Goal: Transaction & Acquisition: Download file/media

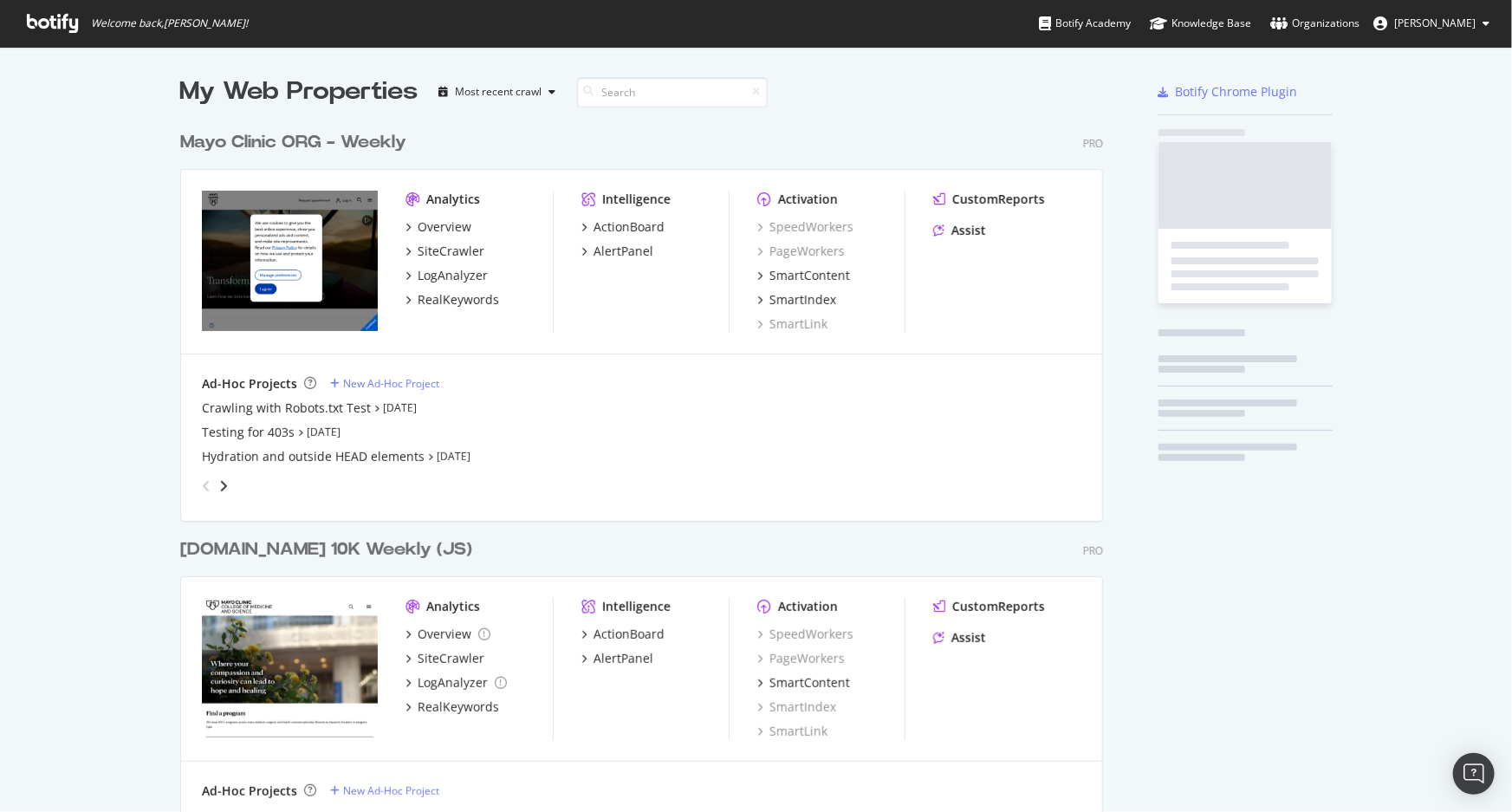
scroll to position [800, 1489]
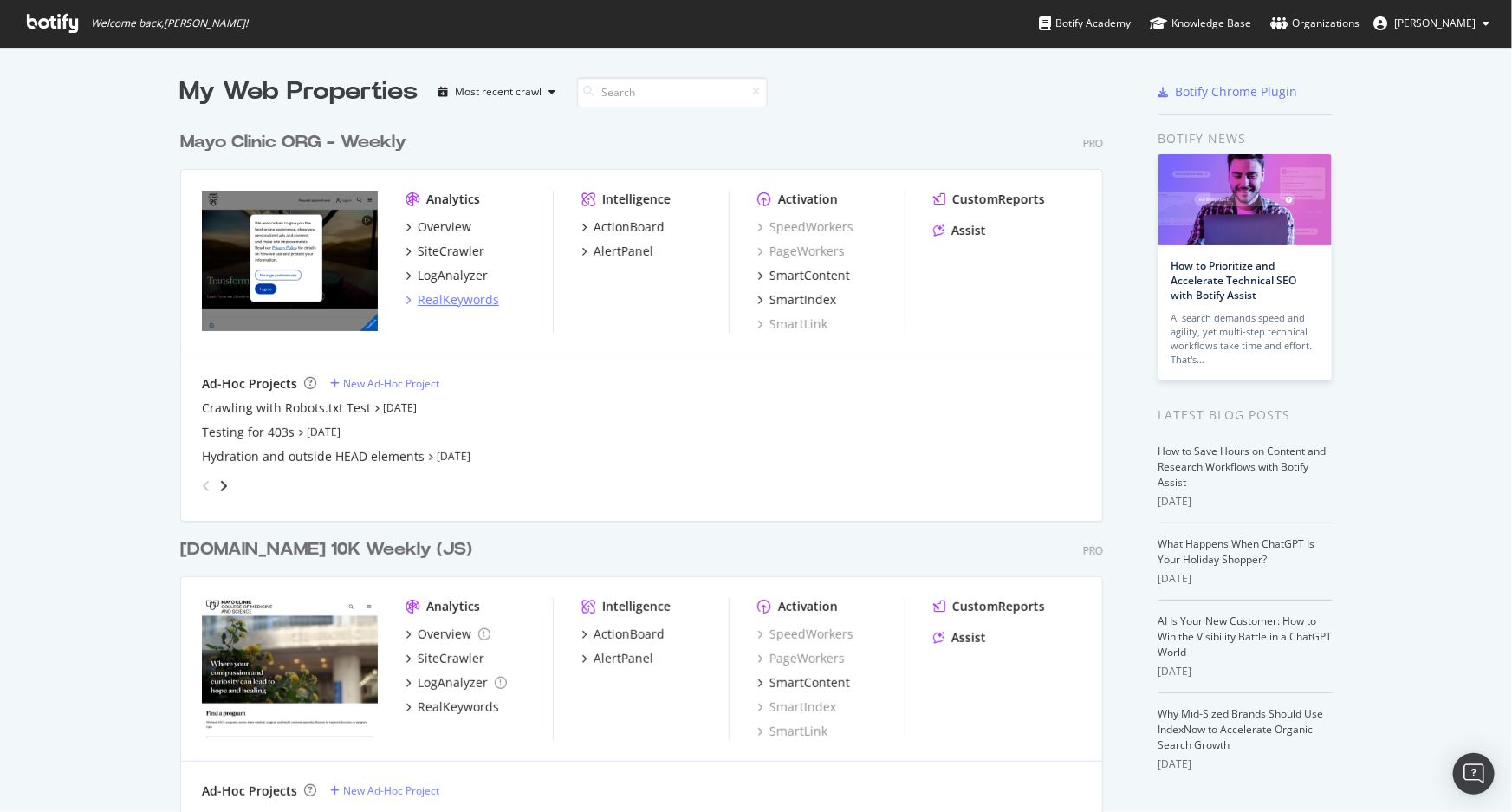
click at [450, 298] on div "RealKeywords" at bounding box center [458, 300] width 82 height 18
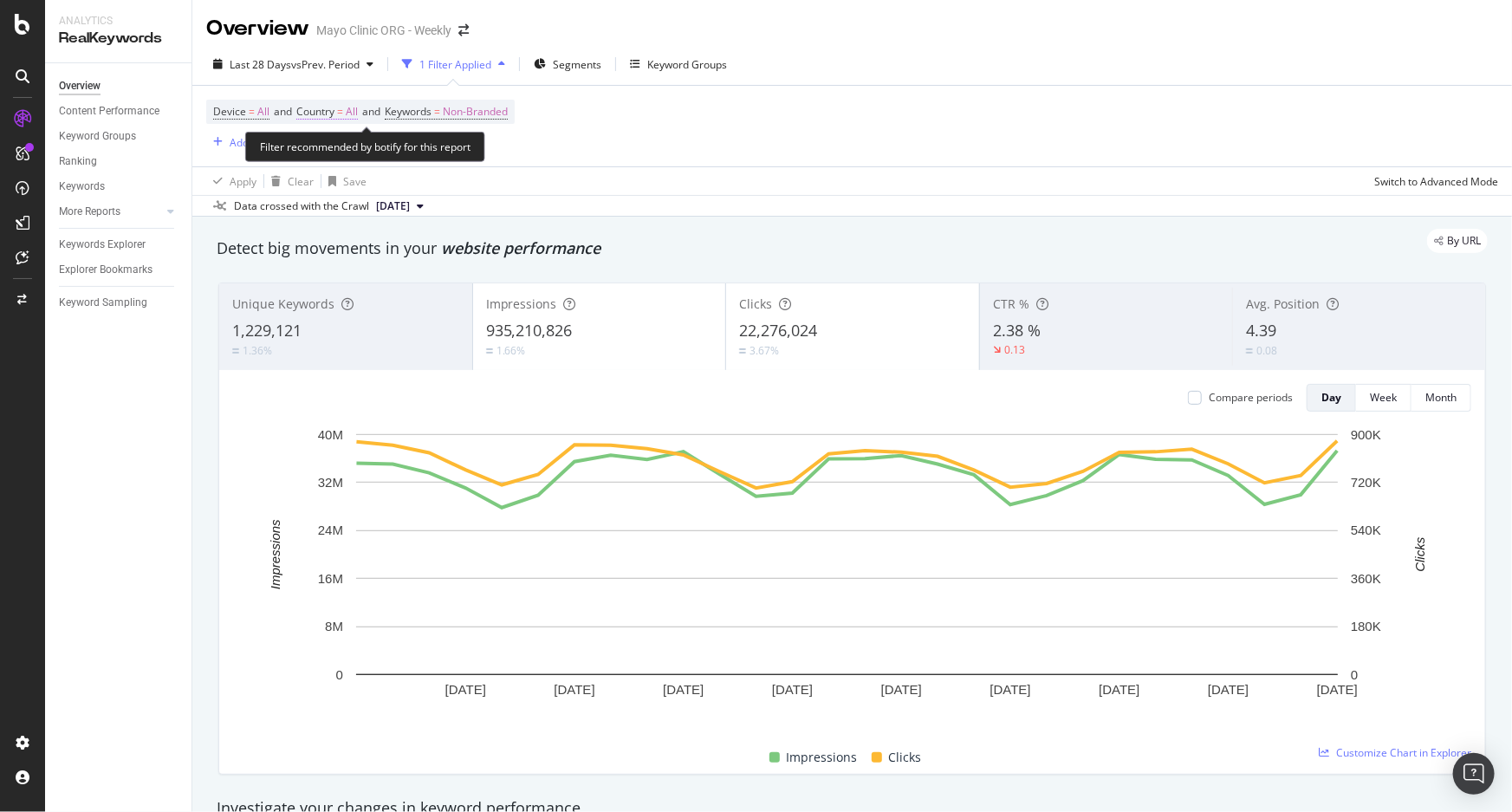
click at [355, 113] on span "All" at bounding box center [352, 112] width 12 height 25
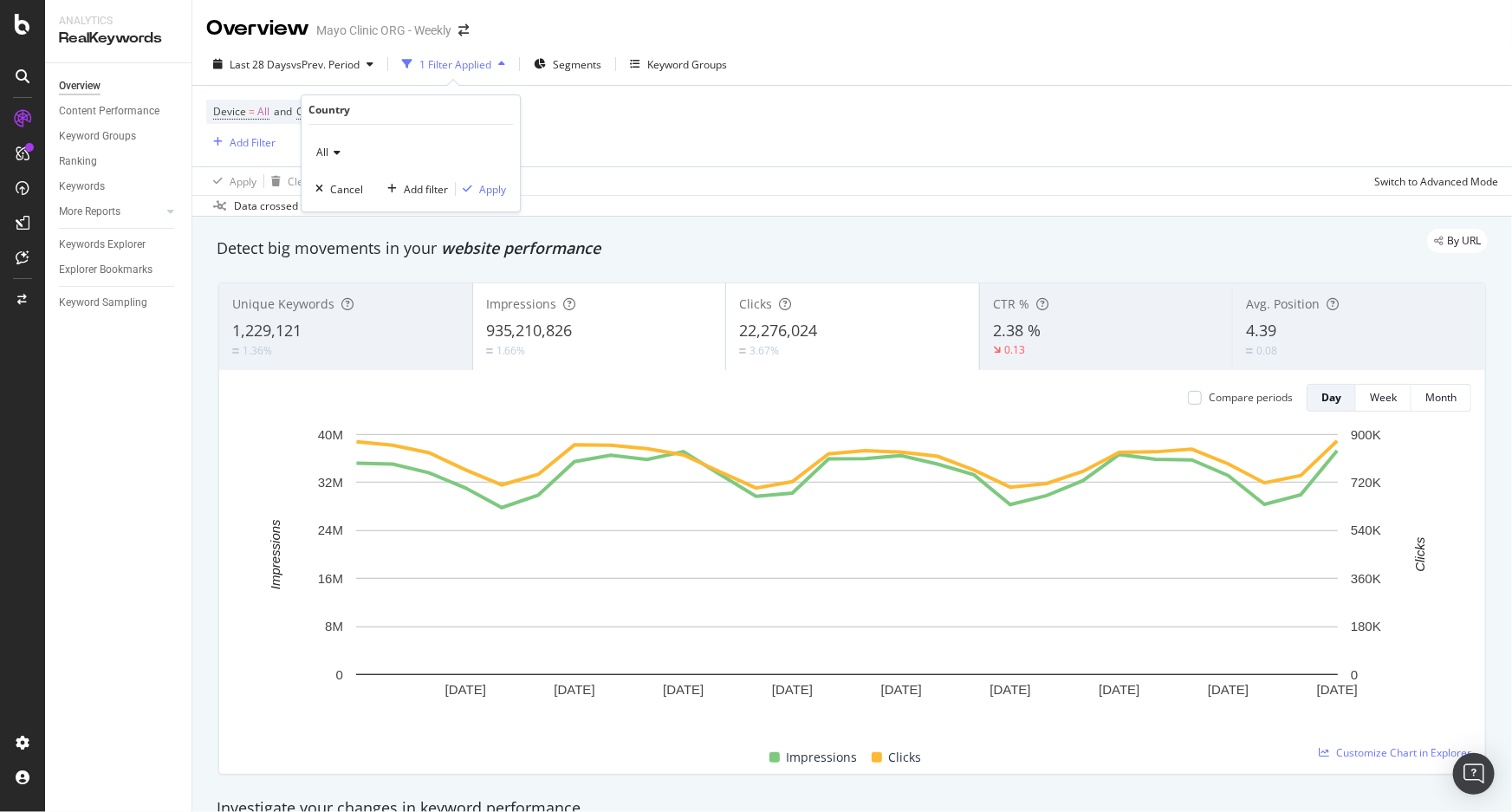
click at [336, 149] on icon at bounding box center [335, 152] width 12 height 11
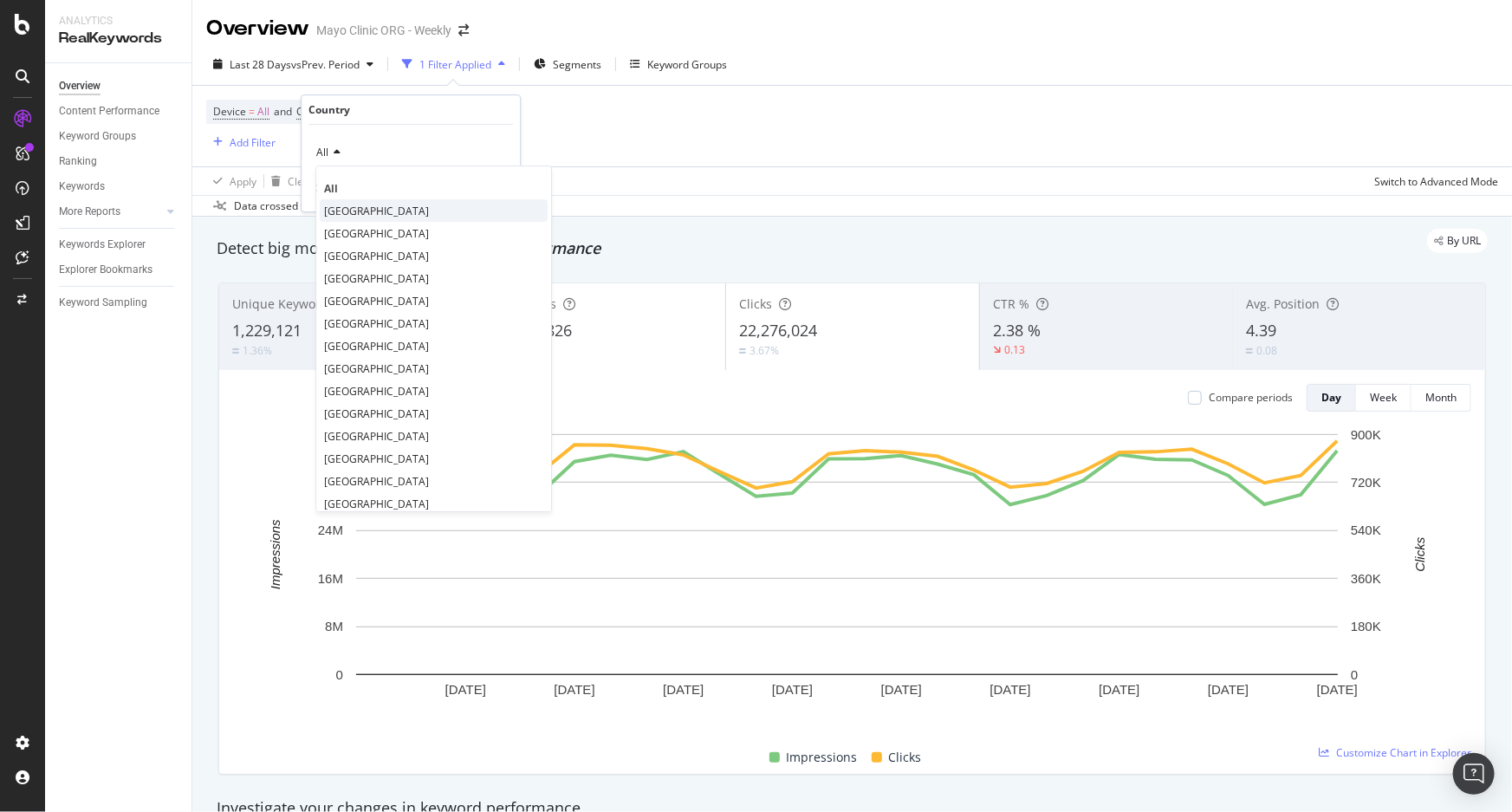
click at [347, 207] on span "[GEOGRAPHIC_DATA]" at bounding box center [376, 210] width 105 height 15
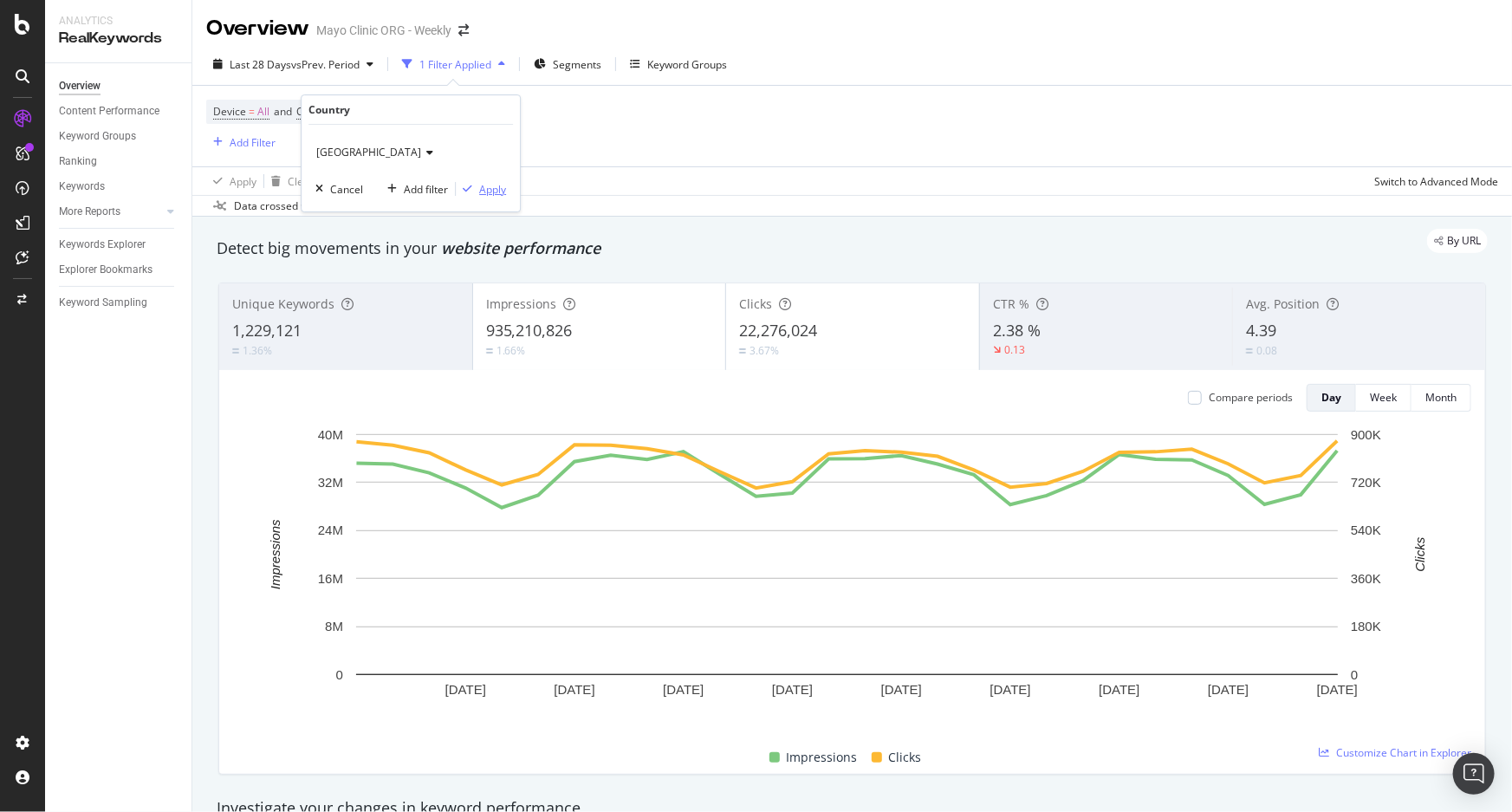
drag, startPoint x: 499, startPoint y: 190, endPoint x: 508, endPoint y: 187, distance: 9.5
click at [498, 190] on div "Apply" at bounding box center [492, 189] width 27 height 15
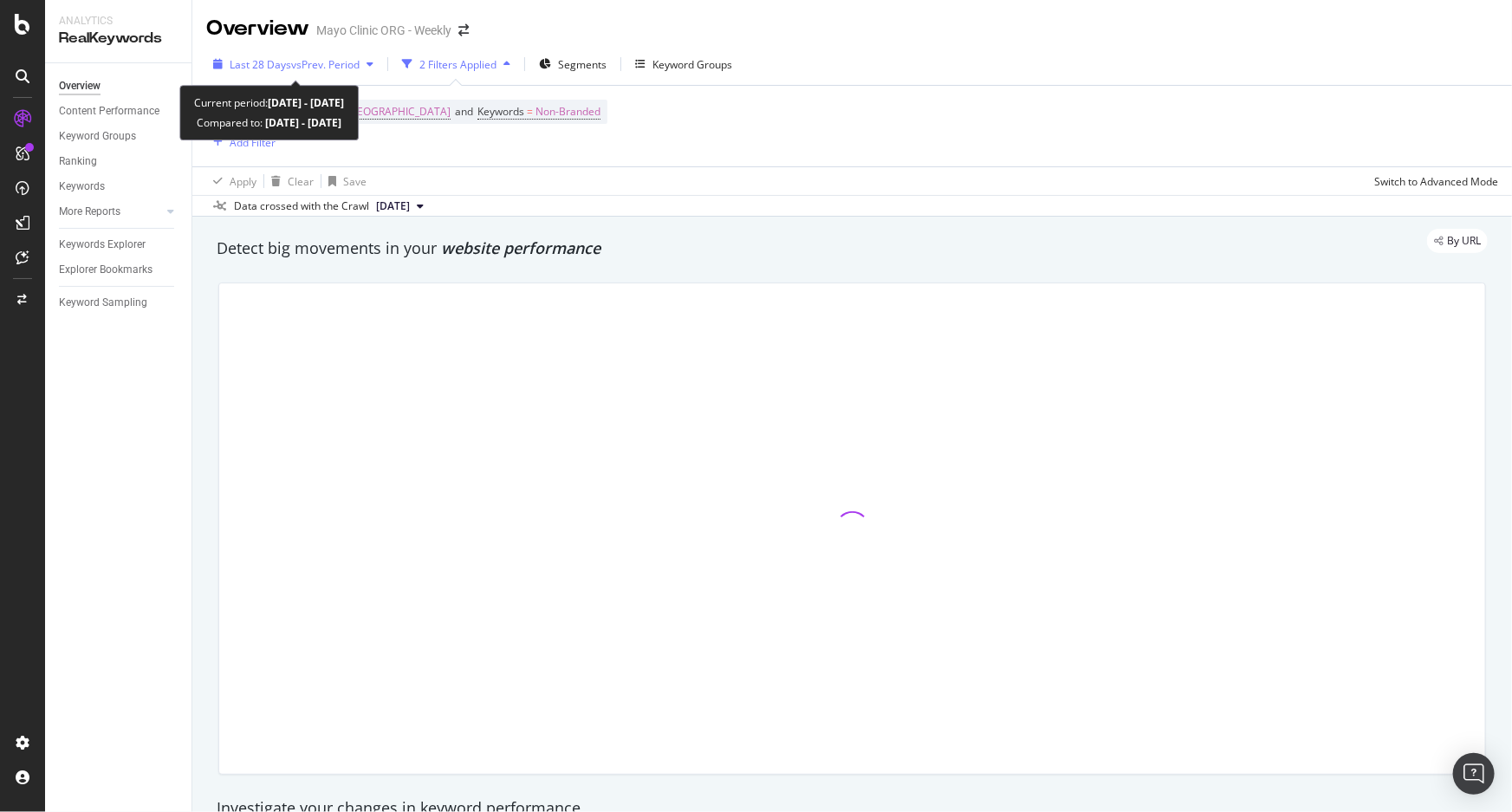
click at [277, 61] on span "Last 28 Days" at bounding box center [261, 64] width 62 height 15
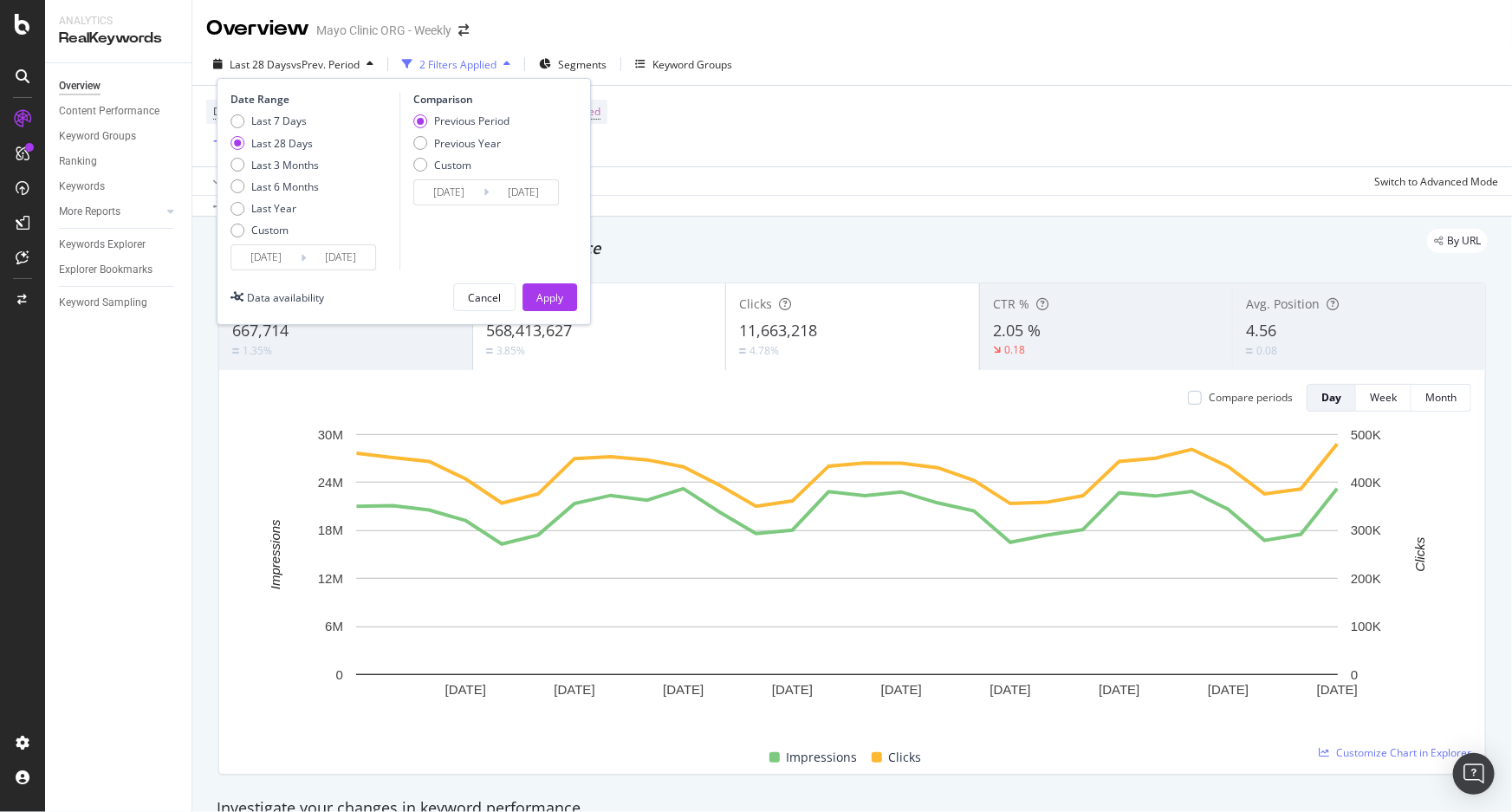
click at [272, 256] on input "[DATE]" at bounding box center [266, 258] width 70 height 25
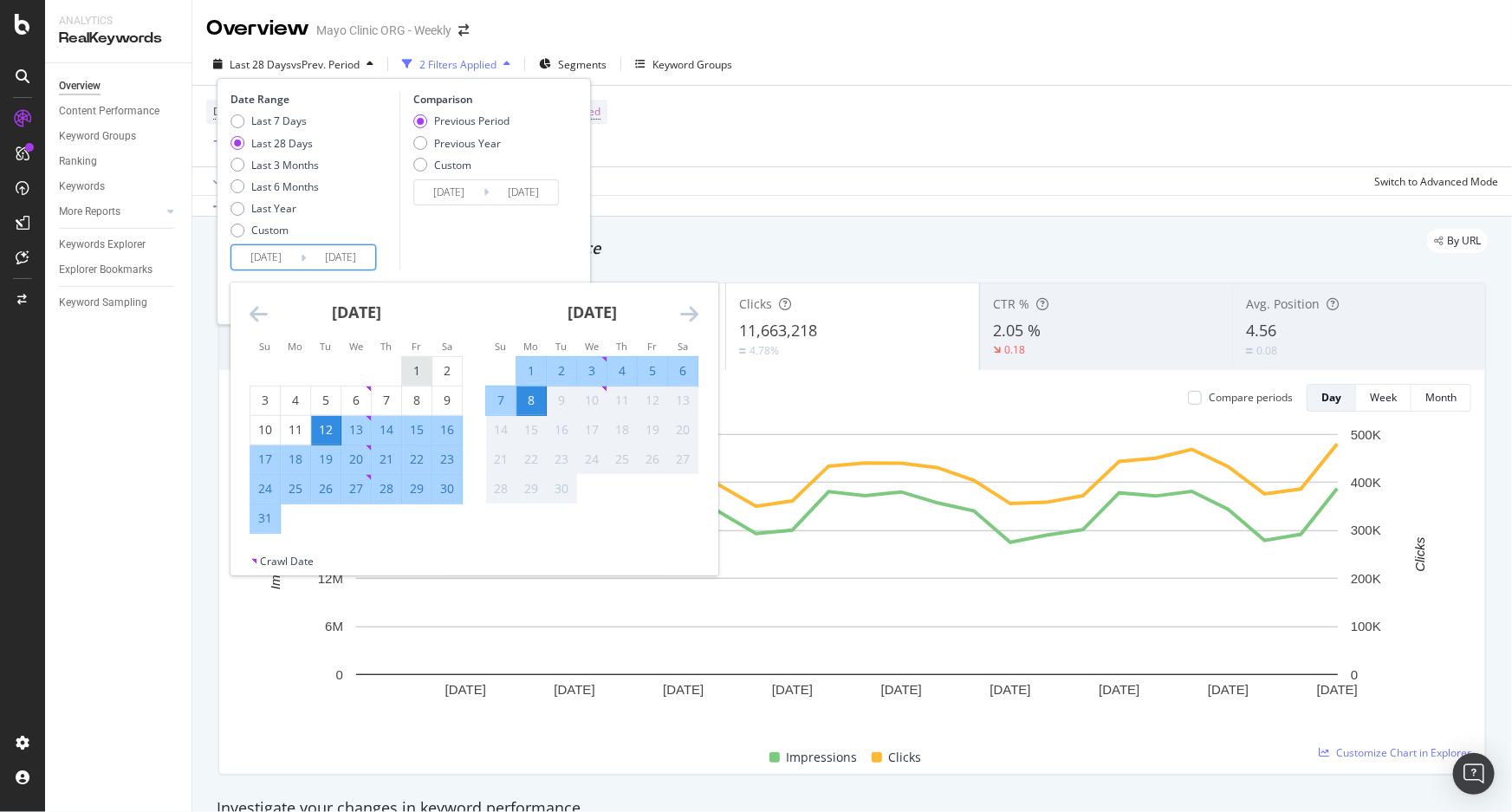
click at [409, 372] on div "1" at bounding box center [417, 371] width 29 height 18
type input "2025/08/01"
type input "2025/06/23"
type input "2025/07/31"
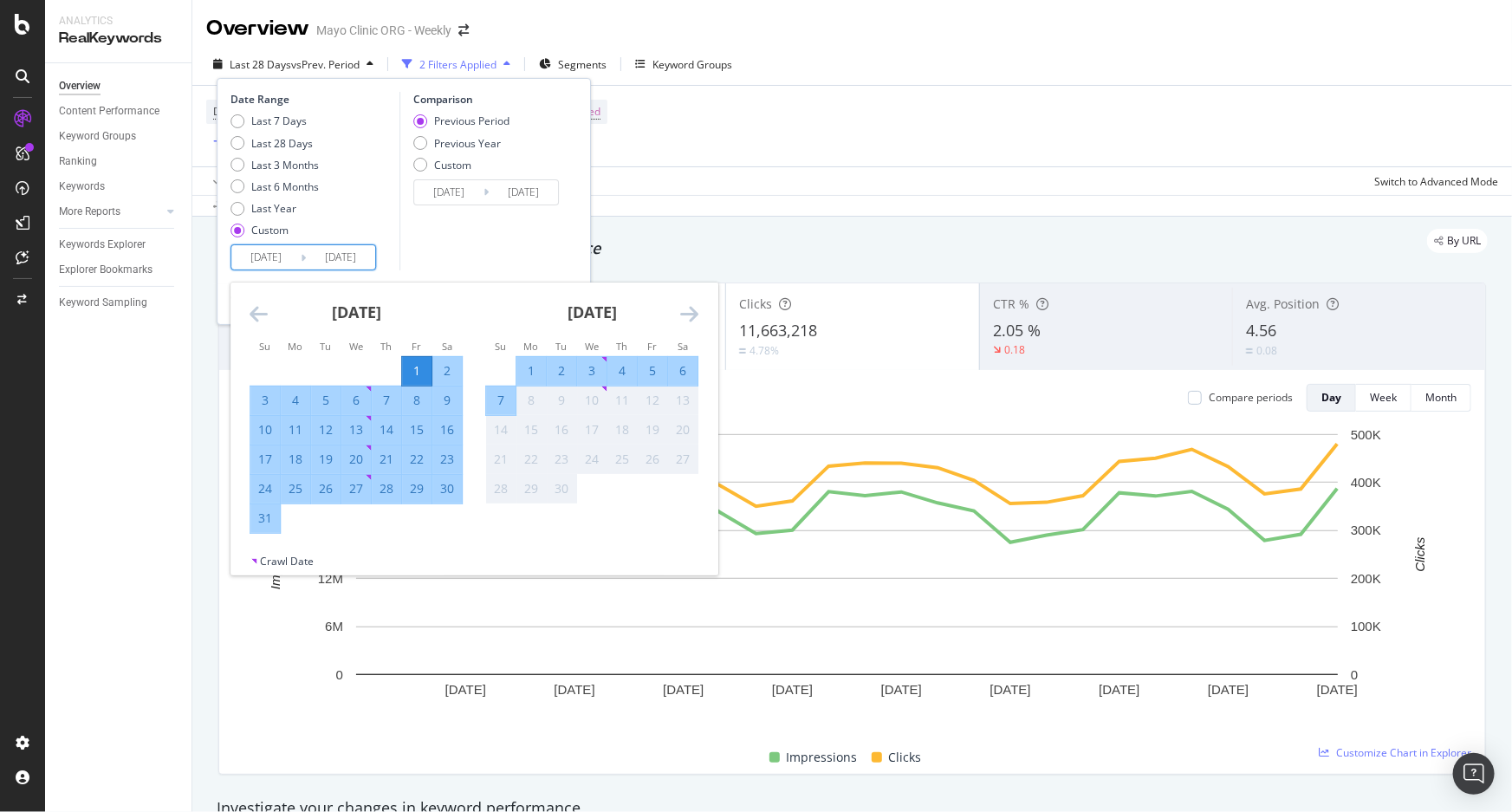
click at [261, 518] on div "31" at bounding box center [264, 519] width 29 height 18
type input "2025/08/31"
type input "2025/07/01"
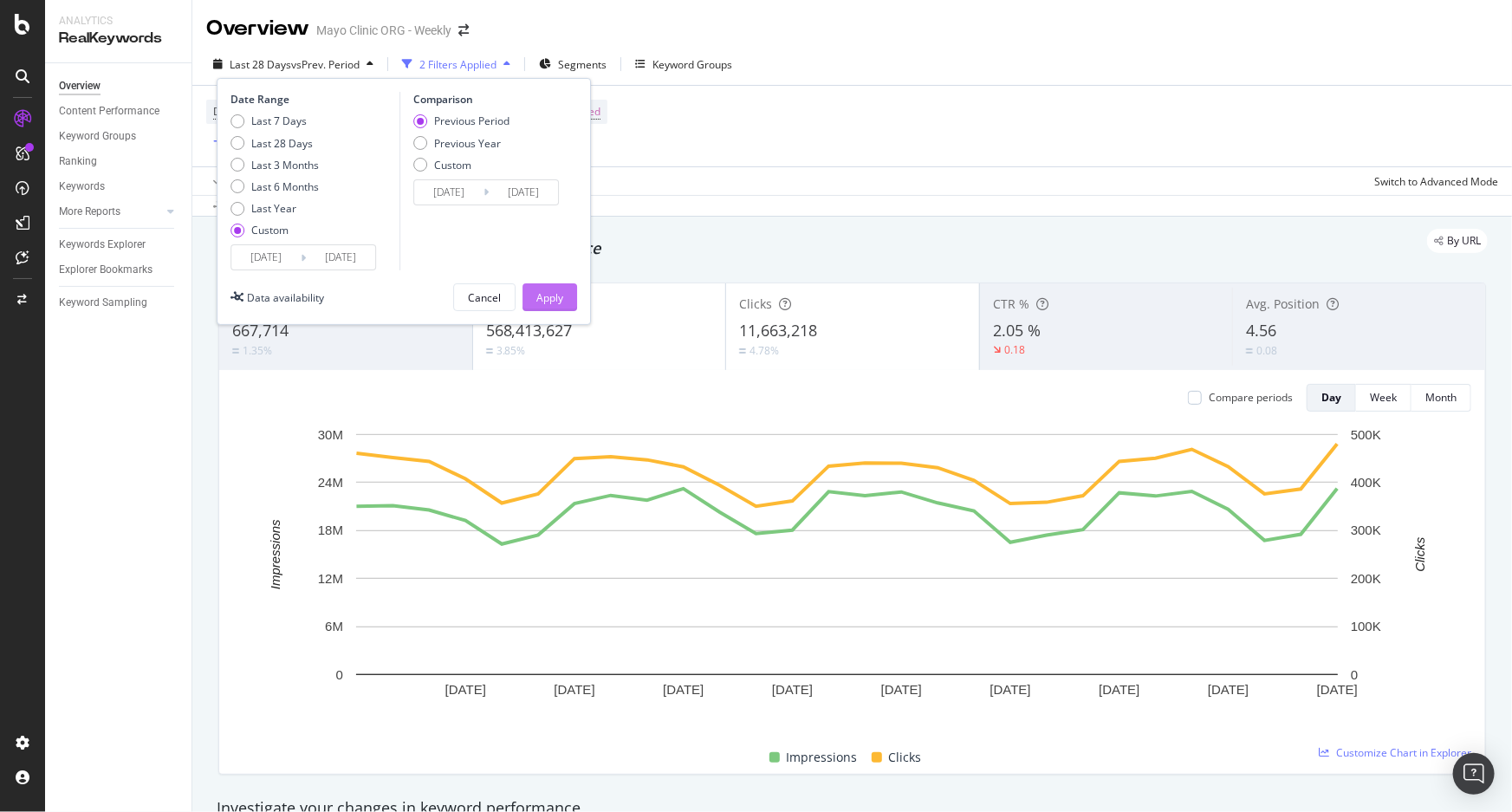
click at [546, 294] on div "Apply" at bounding box center [549, 298] width 27 height 15
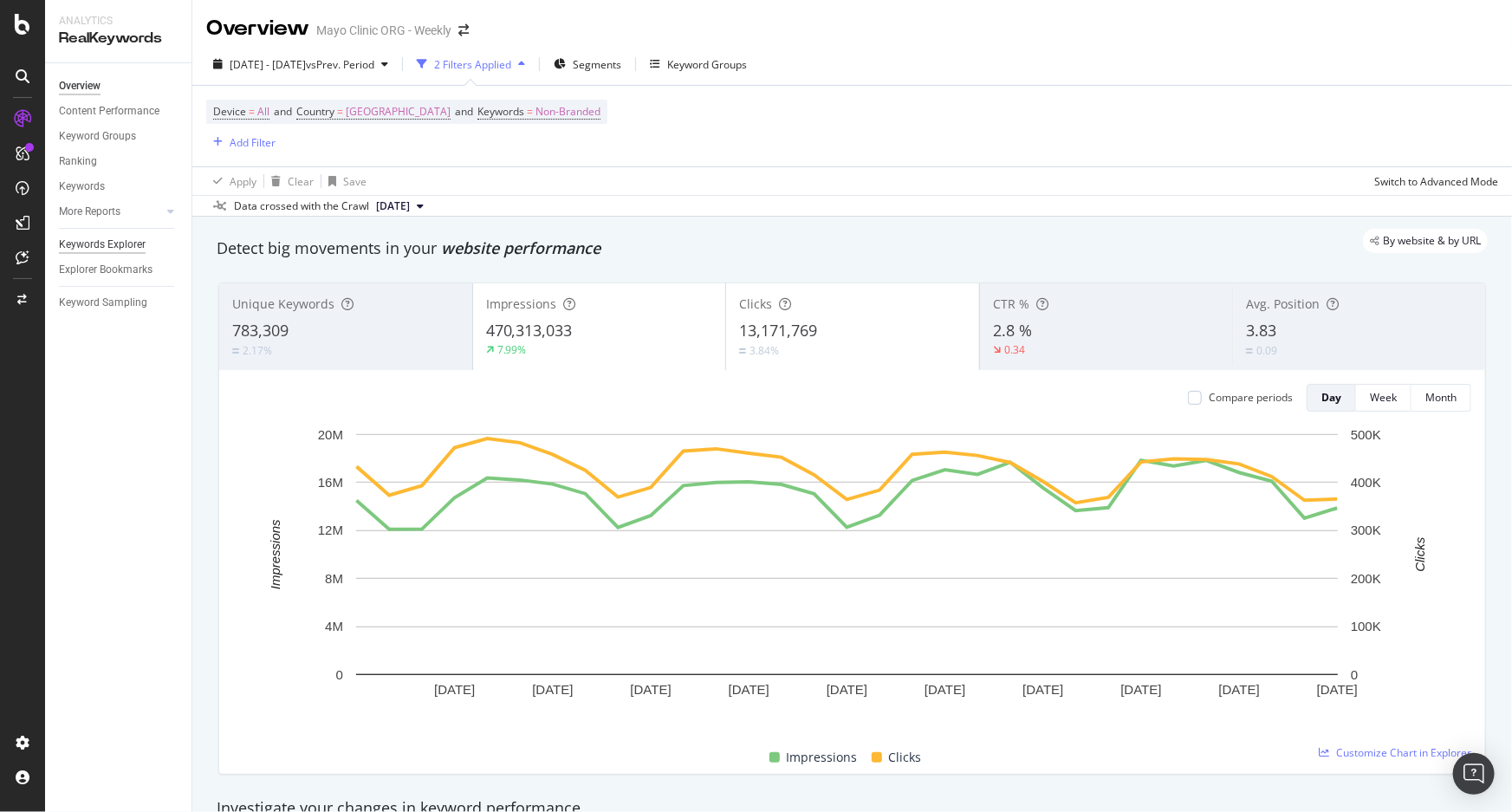
drag, startPoint x: 98, startPoint y: 245, endPoint x: 107, endPoint y: 242, distance: 9.5
click at [98, 244] on div "Keywords Explorer" at bounding box center [102, 245] width 86 height 18
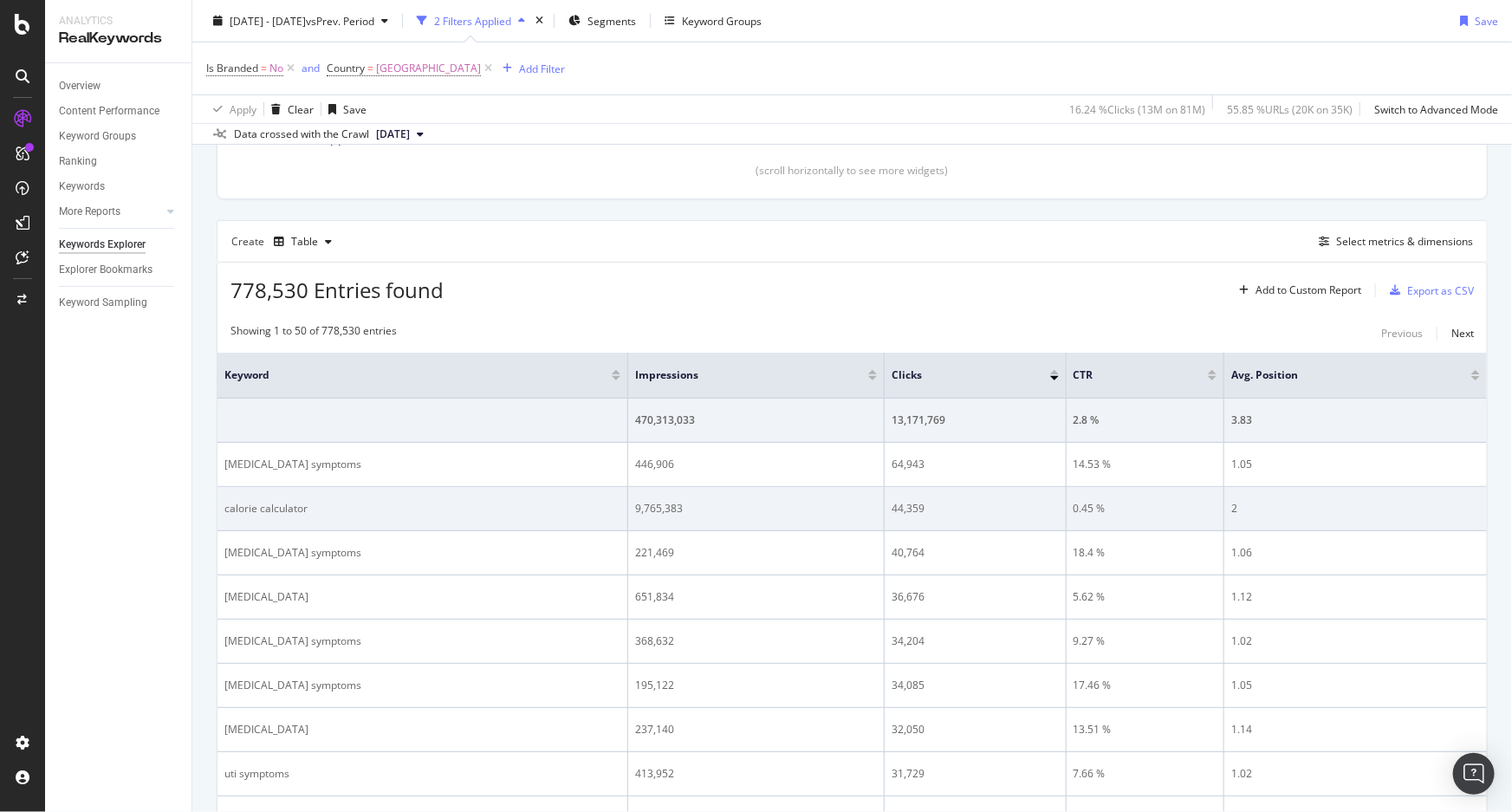
scroll to position [408, 0]
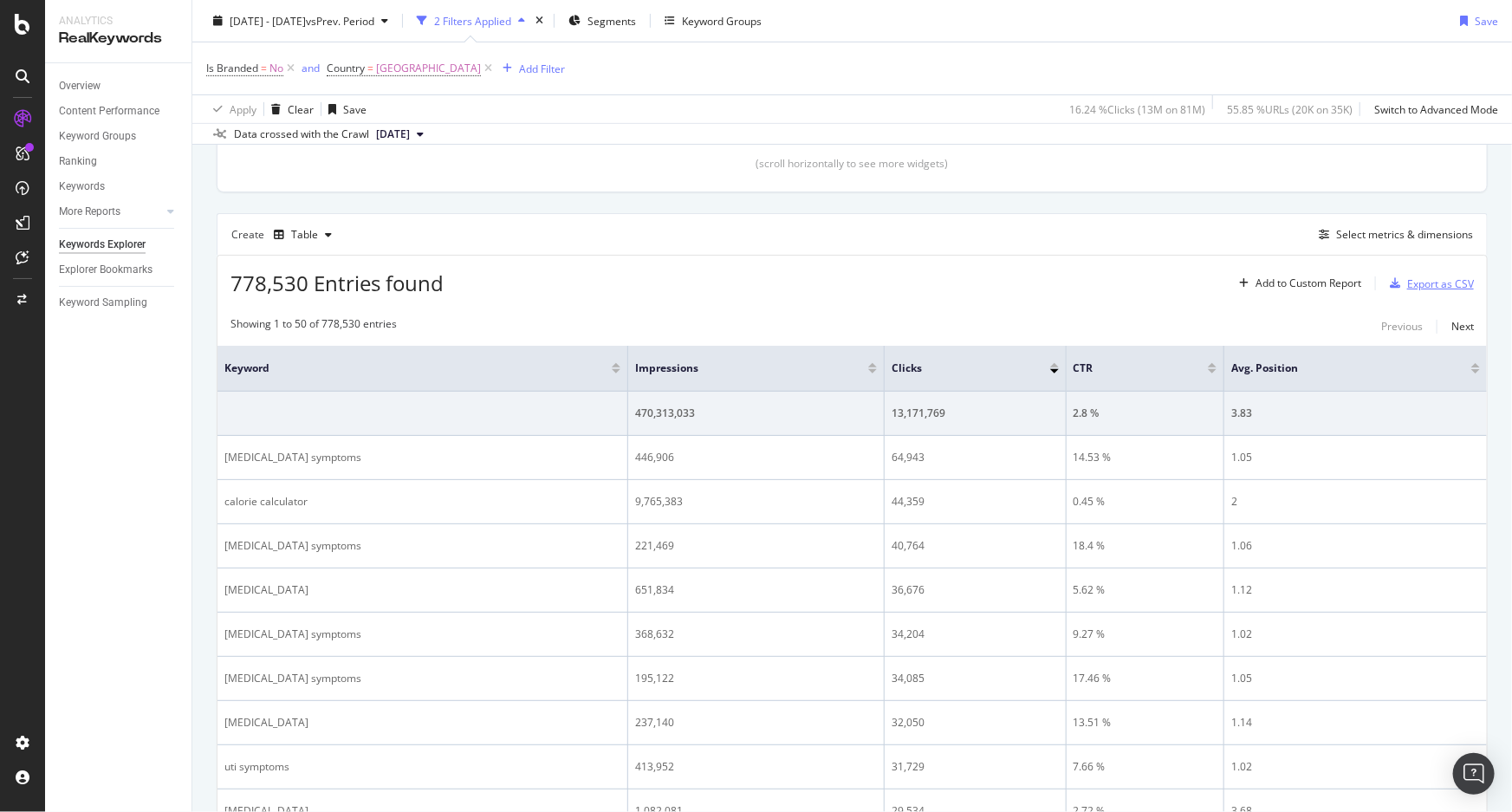
click at [1410, 283] on div "Export as CSV" at bounding box center [1441, 284] width 67 height 15
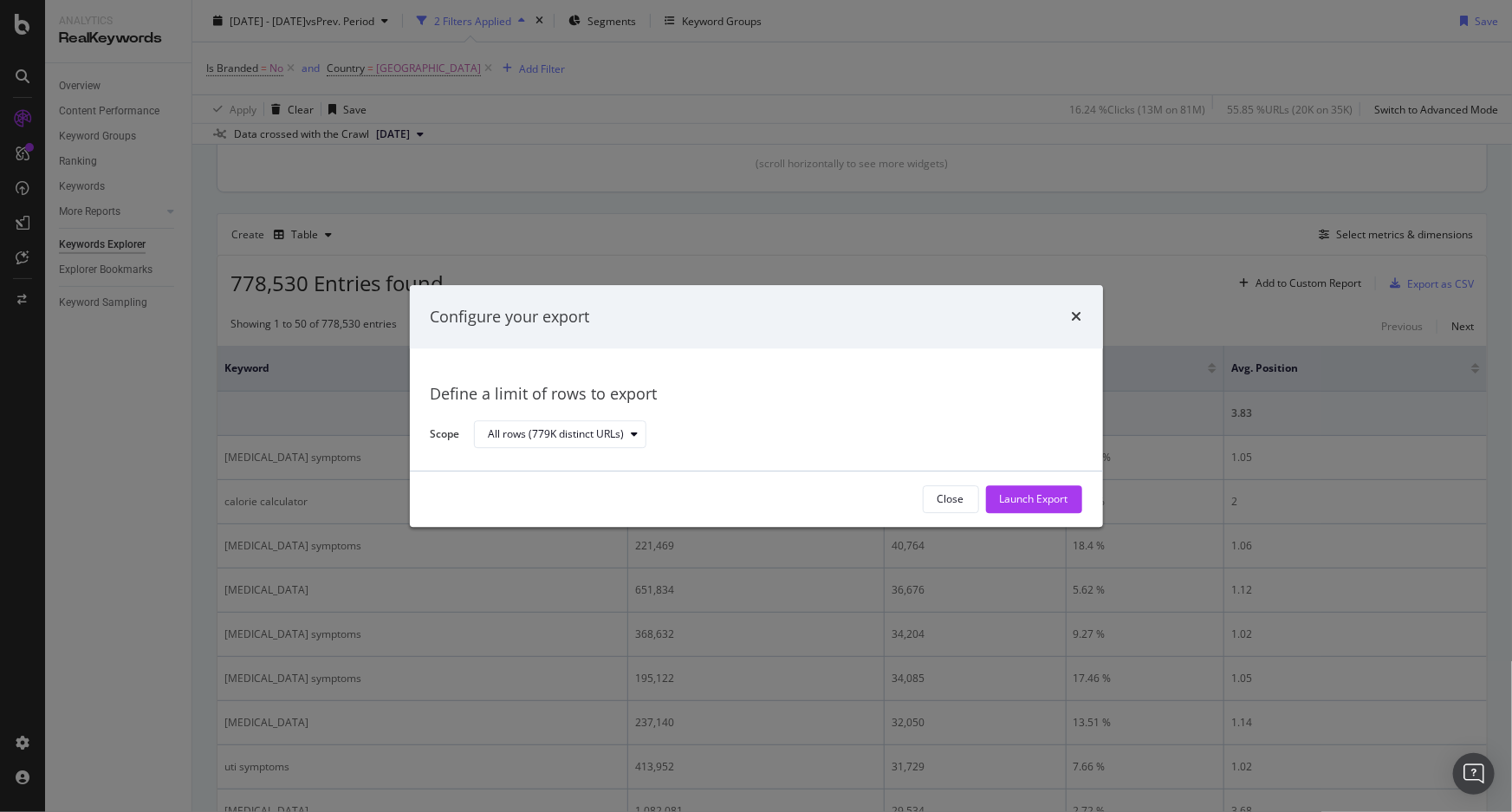
click at [999, 173] on div "Configure your export Define a limit of rows to export Scope All rows (779K dis…" at bounding box center [756, 406] width 1512 height 812
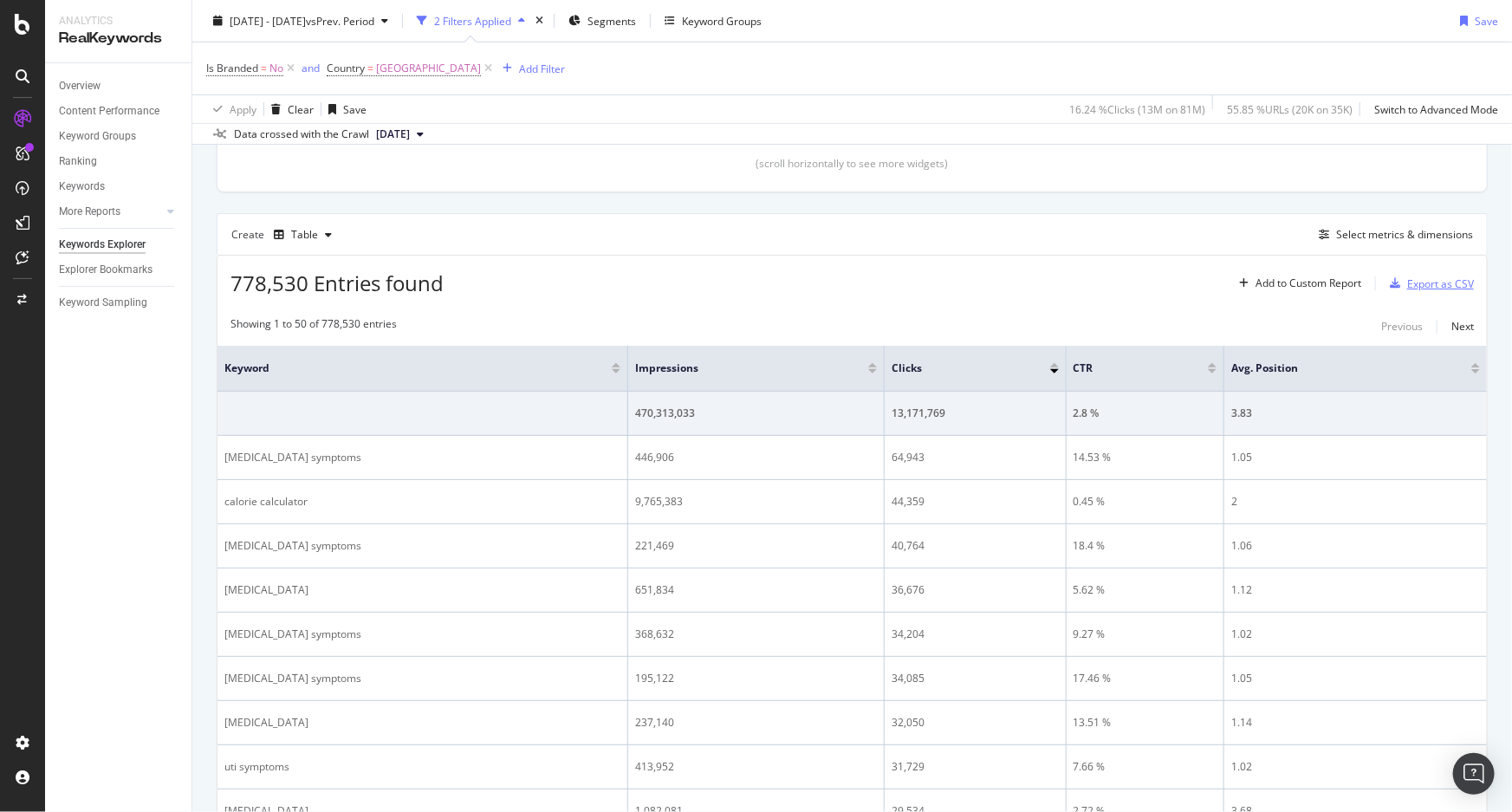
click at [1447, 288] on div "Export as CSV" at bounding box center [1441, 284] width 67 height 15
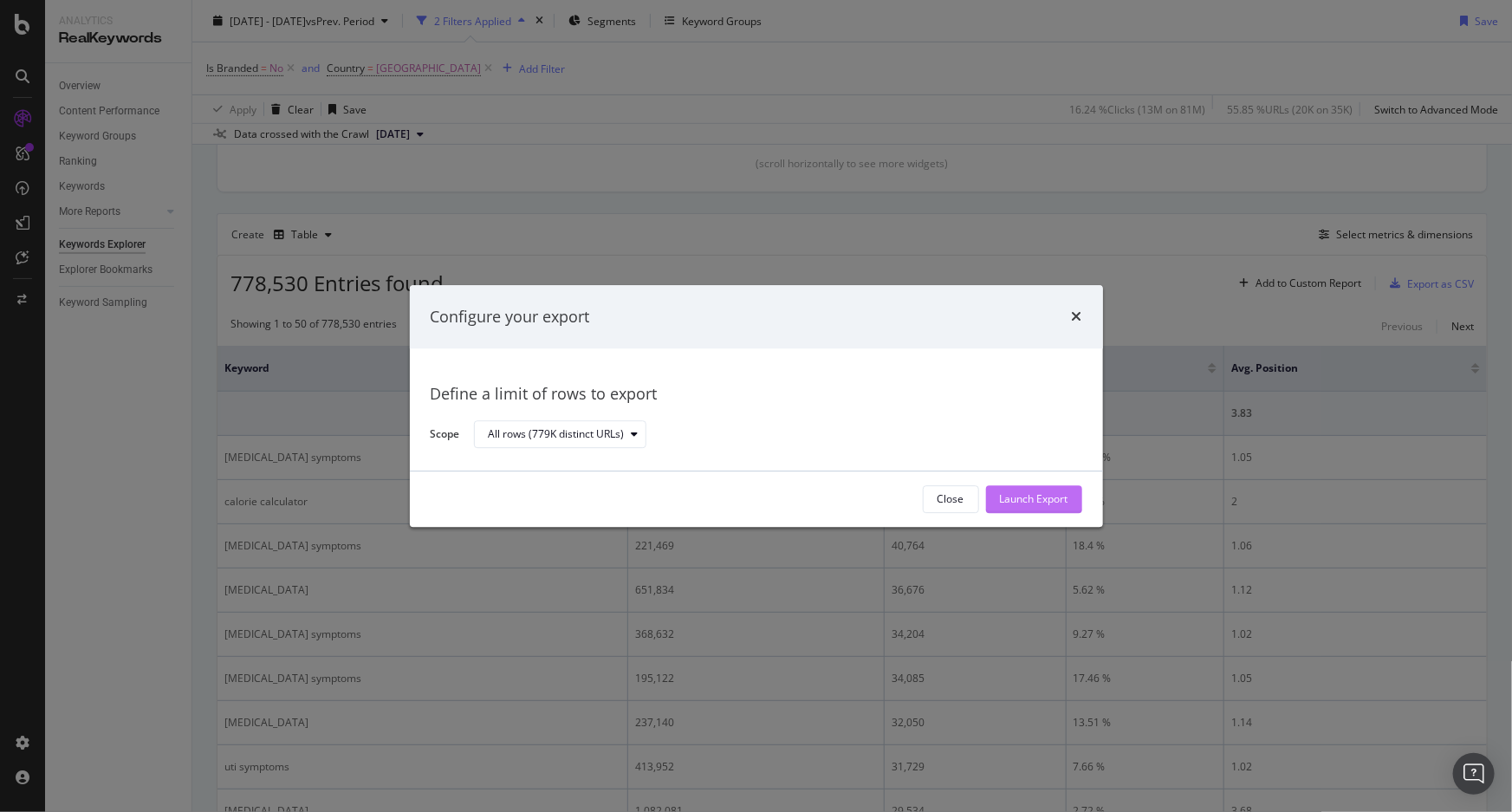
click at [1047, 491] on div "Launch Export" at bounding box center [1035, 499] width 69 height 26
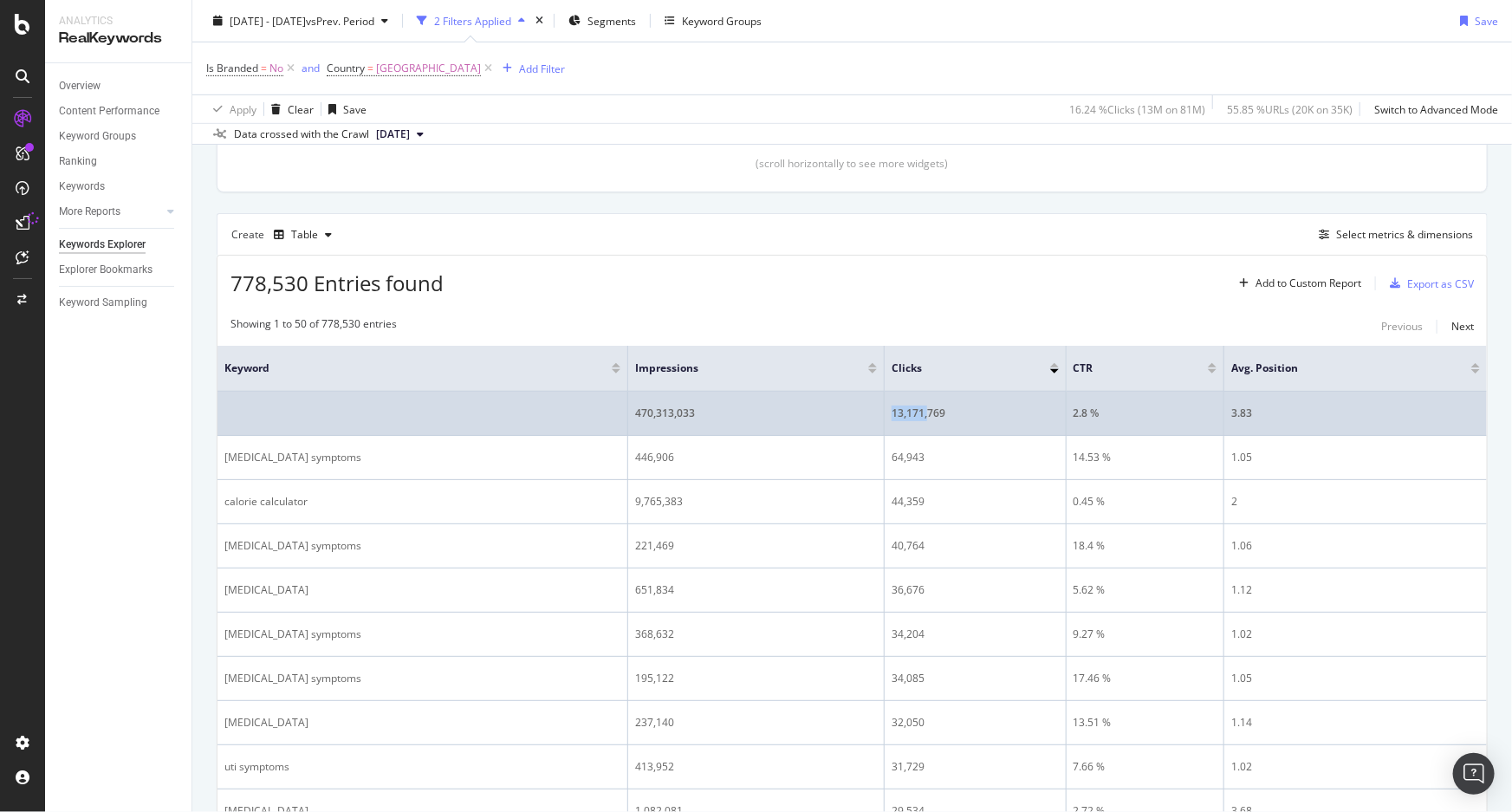
drag, startPoint x: 874, startPoint y: 409, endPoint x: 908, endPoint y: 410, distance: 34.0
click at [908, 410] on div "13,171,769" at bounding box center [976, 414] width 167 height 16
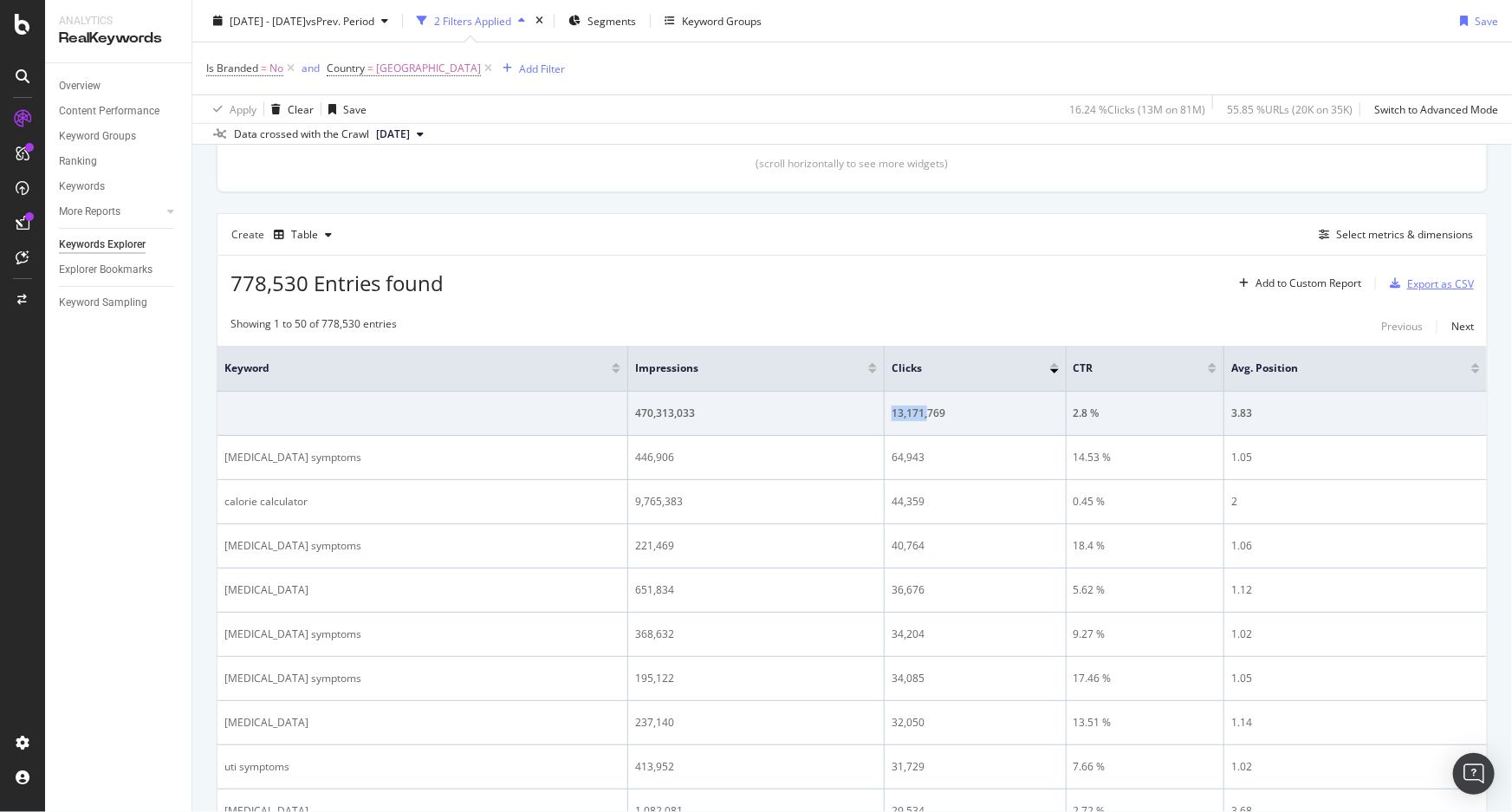
click at [1439, 281] on div "Export as CSV" at bounding box center [1441, 284] width 67 height 15
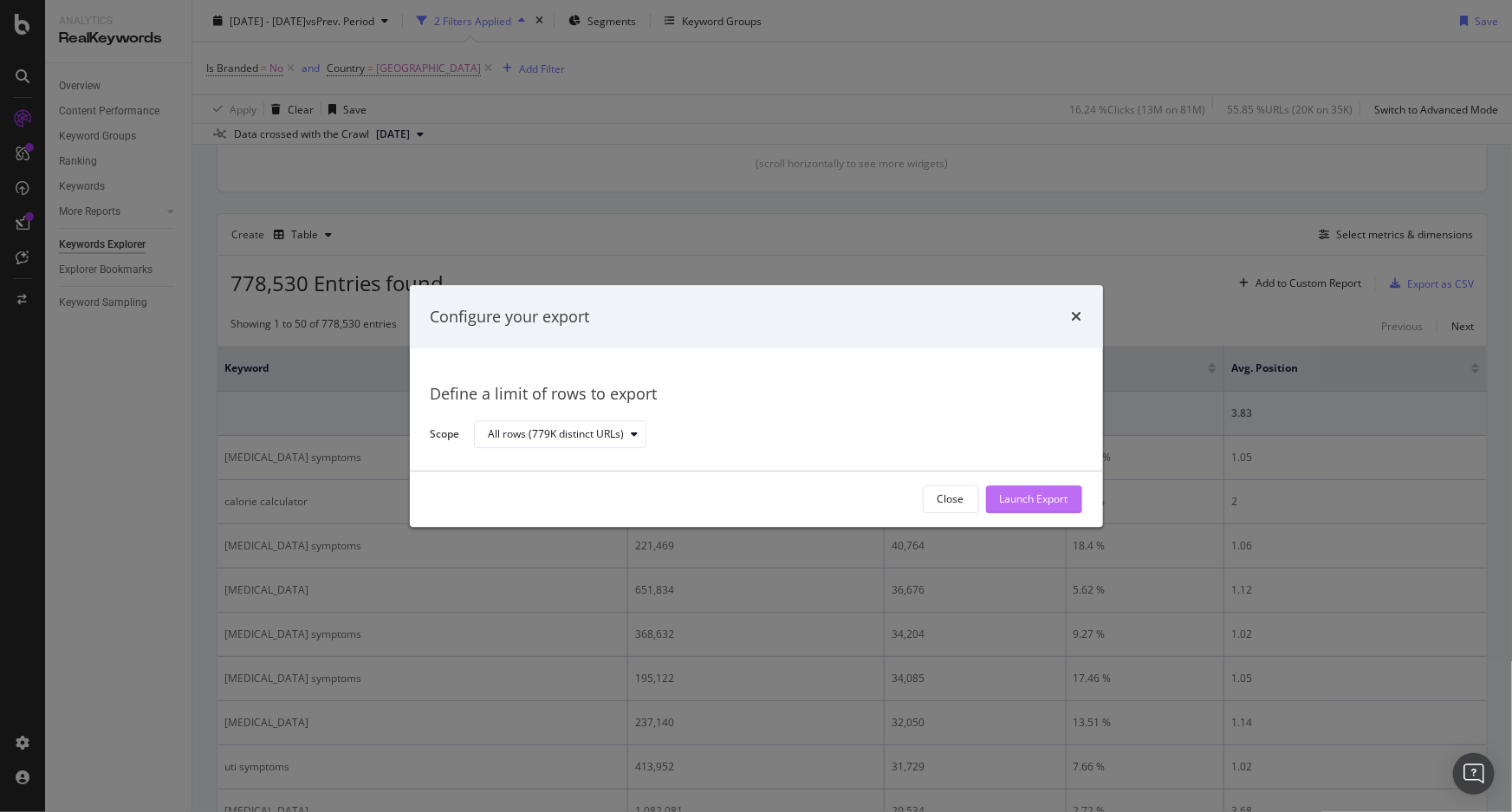
click at [1024, 498] on div "Launch Export" at bounding box center [1035, 499] width 69 height 15
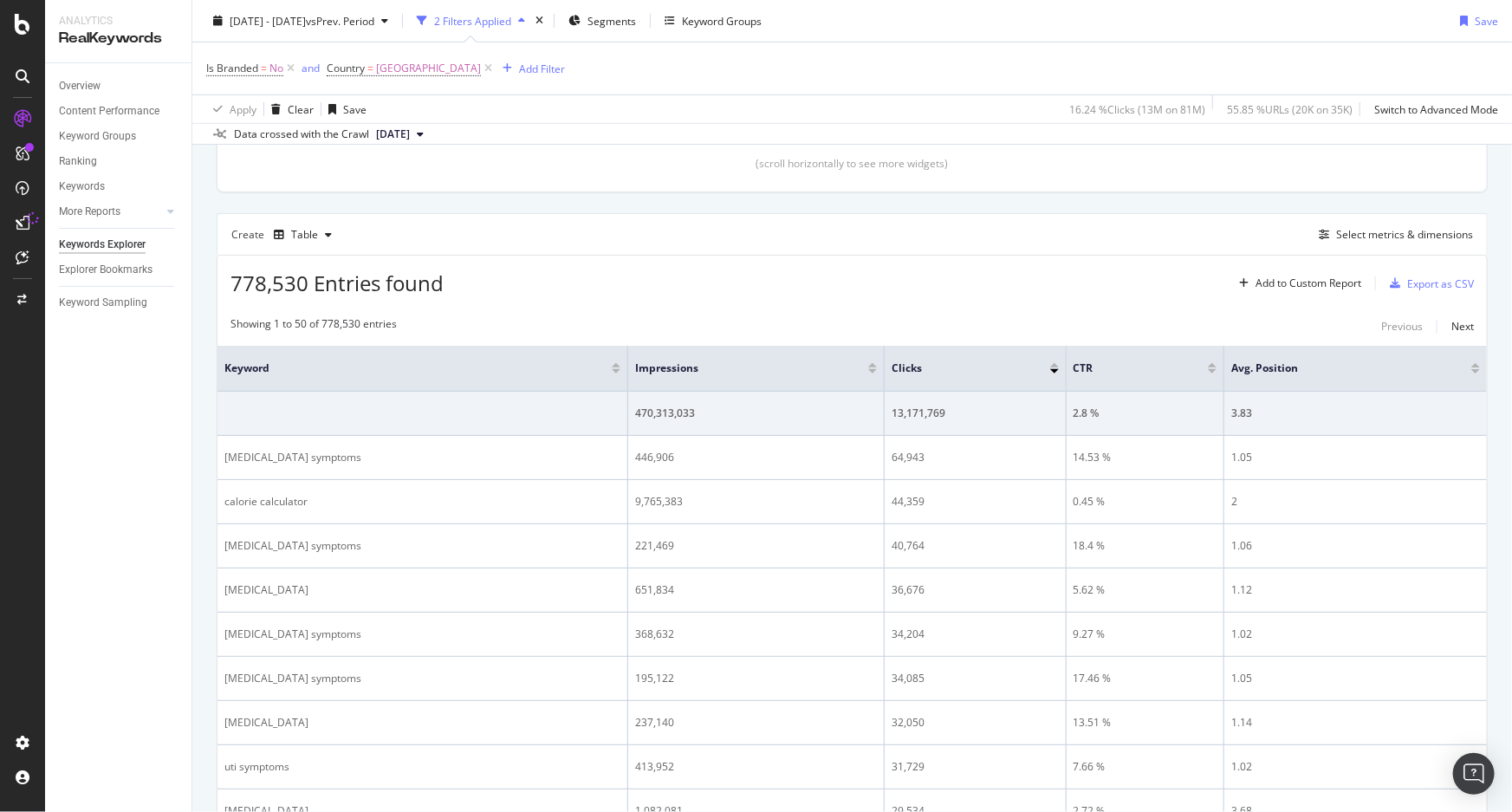
click at [1251, 13] on div "2025 Aug. 1st - Aug. 31st vs Prev. Period 2 Filters Applied Segments Keyword Gr…" at bounding box center [852, 24] width 1320 height 34
click at [1311, 18] on div "2025 Aug. 1st - Aug. 31st vs Prev. Period 2 Filters Applied Segments Keyword Gr…" at bounding box center [852, 24] width 1320 height 34
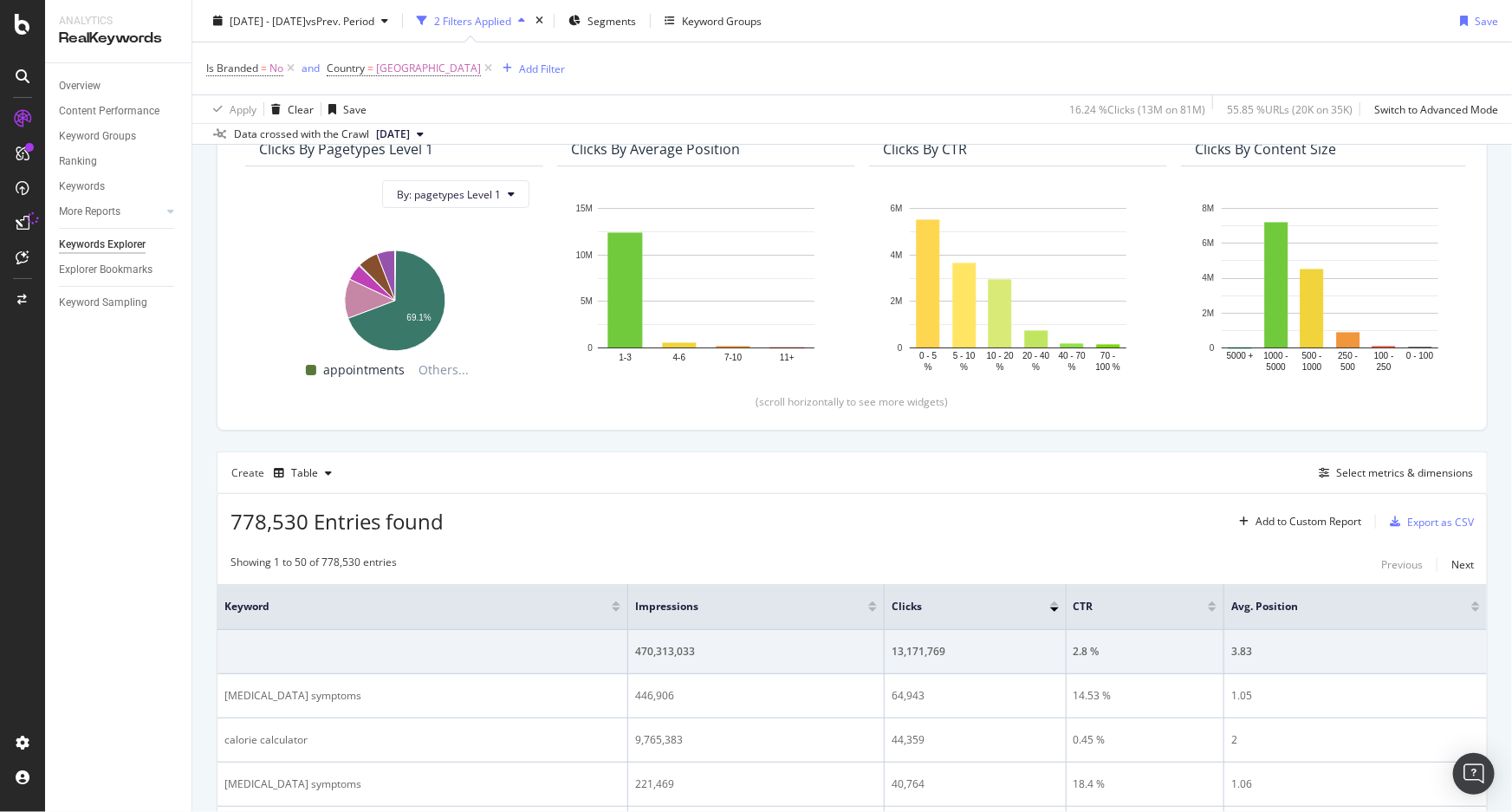
scroll to position [171, 0]
click at [1300, 519] on div "Add to Custom Report" at bounding box center [1309, 520] width 106 height 11
click at [1342, 490] on div "Create Table Select metrics & dimensions" at bounding box center [852, 470] width 1272 height 41
click at [1355, 470] on div "Select metrics & dimensions" at bounding box center [1405, 471] width 136 height 15
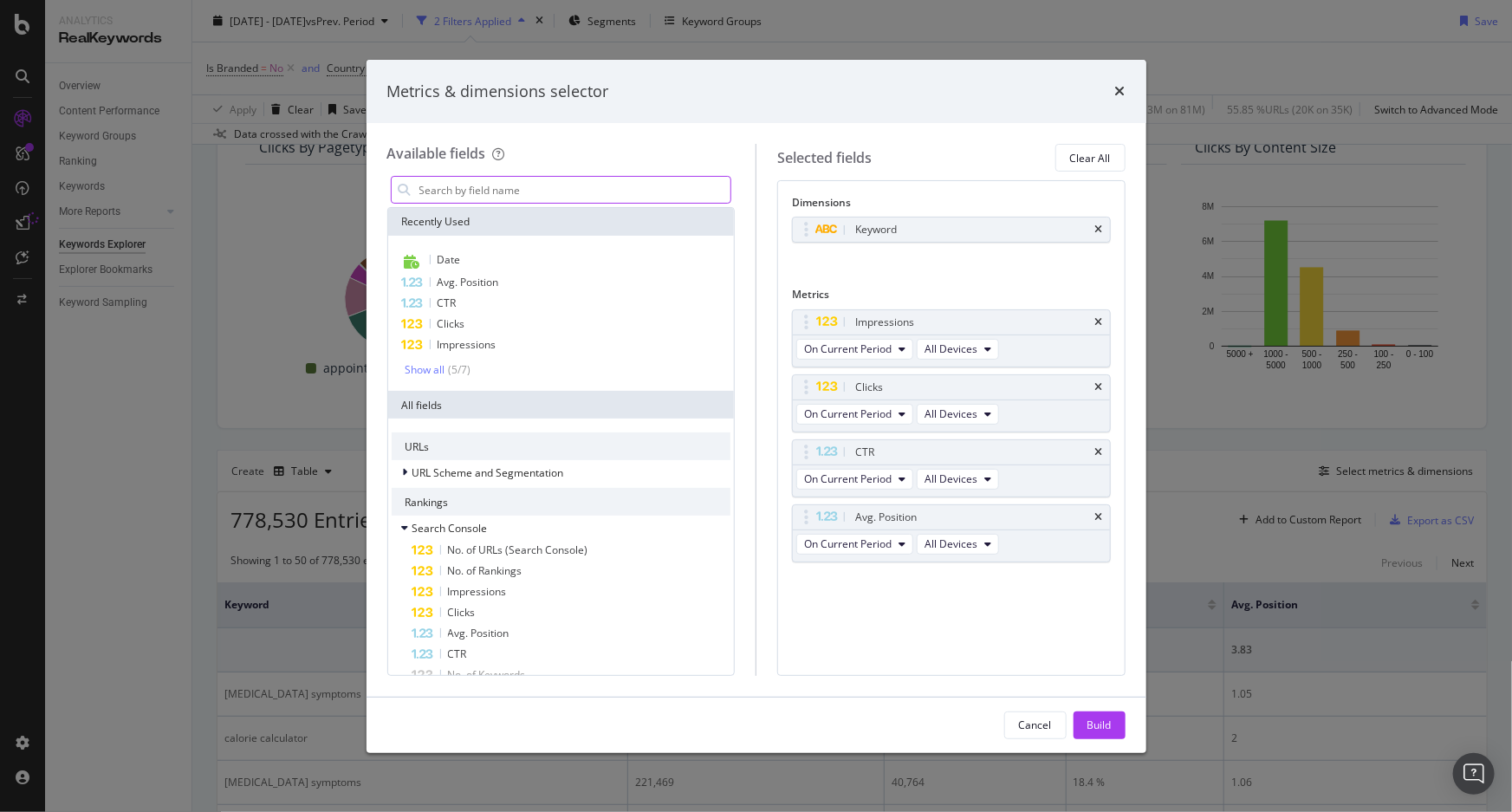
click at [485, 190] on input "modal" at bounding box center [574, 190] width 313 height 26
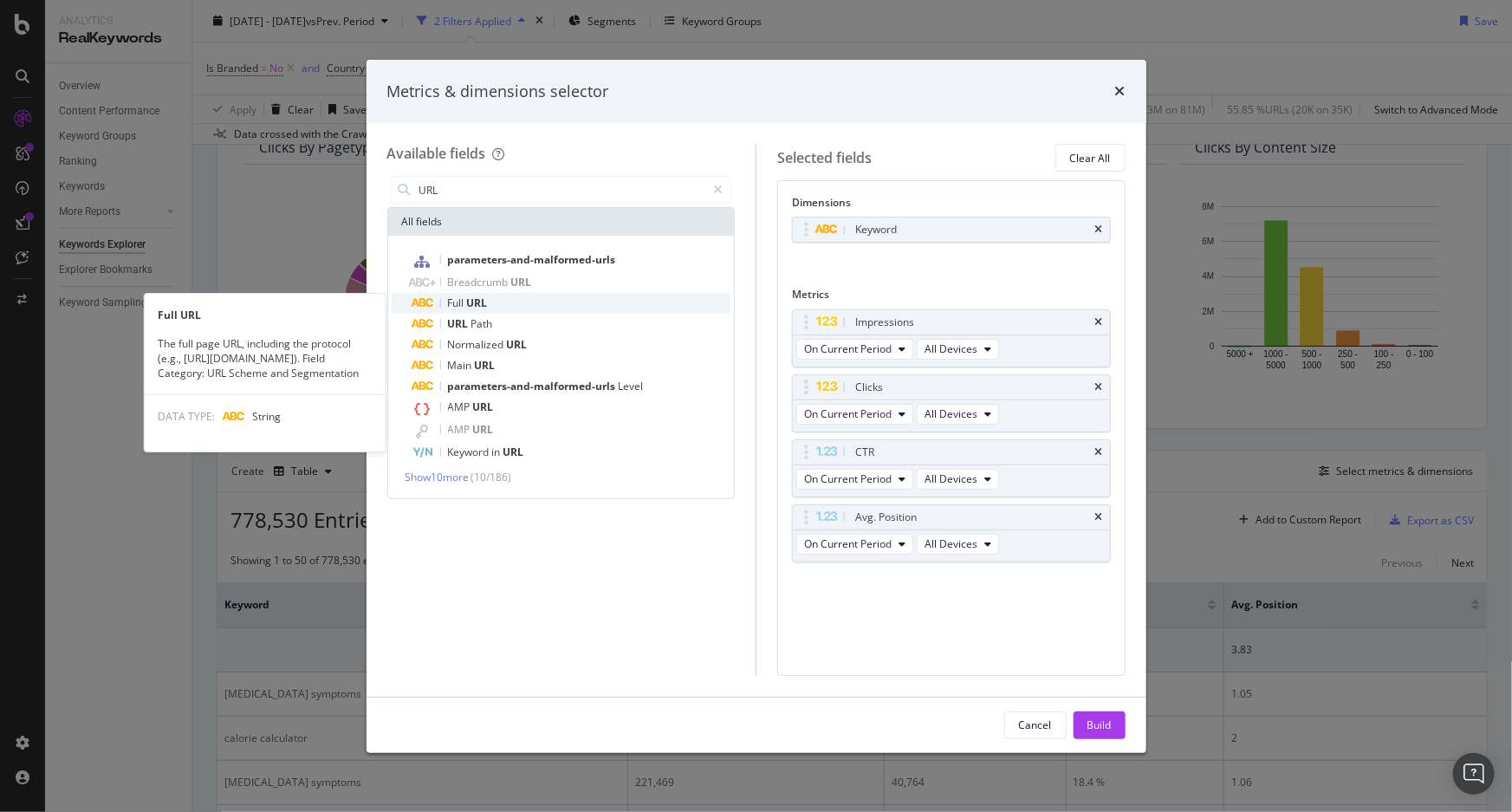
type input "URL"
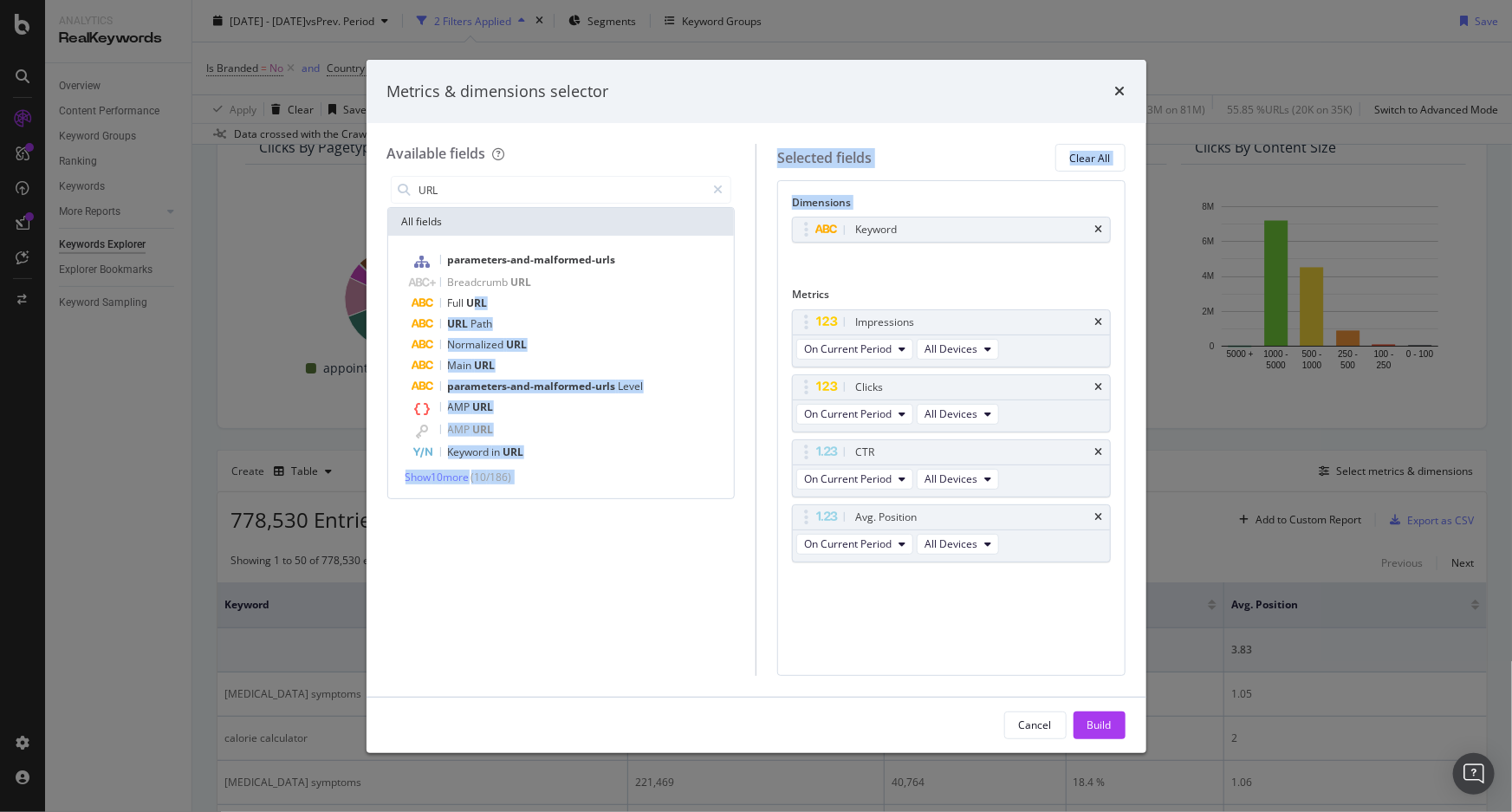
drag, startPoint x: 471, startPoint y: 300, endPoint x: 876, endPoint y: 257, distance: 407.3
click at [899, 257] on div "Available fields URL All fields parameters-and-malformed-urls Breadcrumb URL Fu…" at bounding box center [756, 409] width 738 height 531
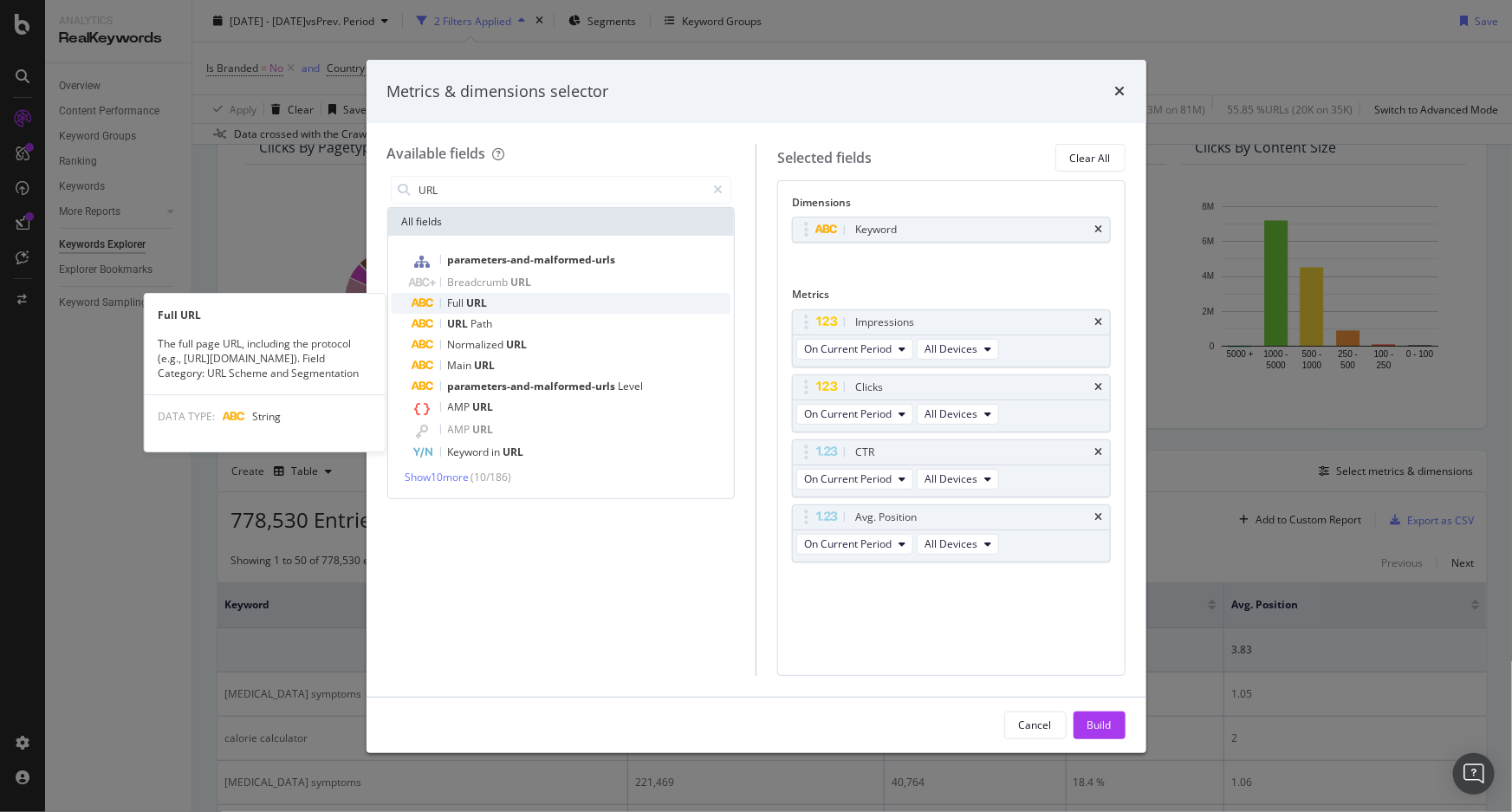
click at [456, 299] on span "Full" at bounding box center [458, 303] width 19 height 15
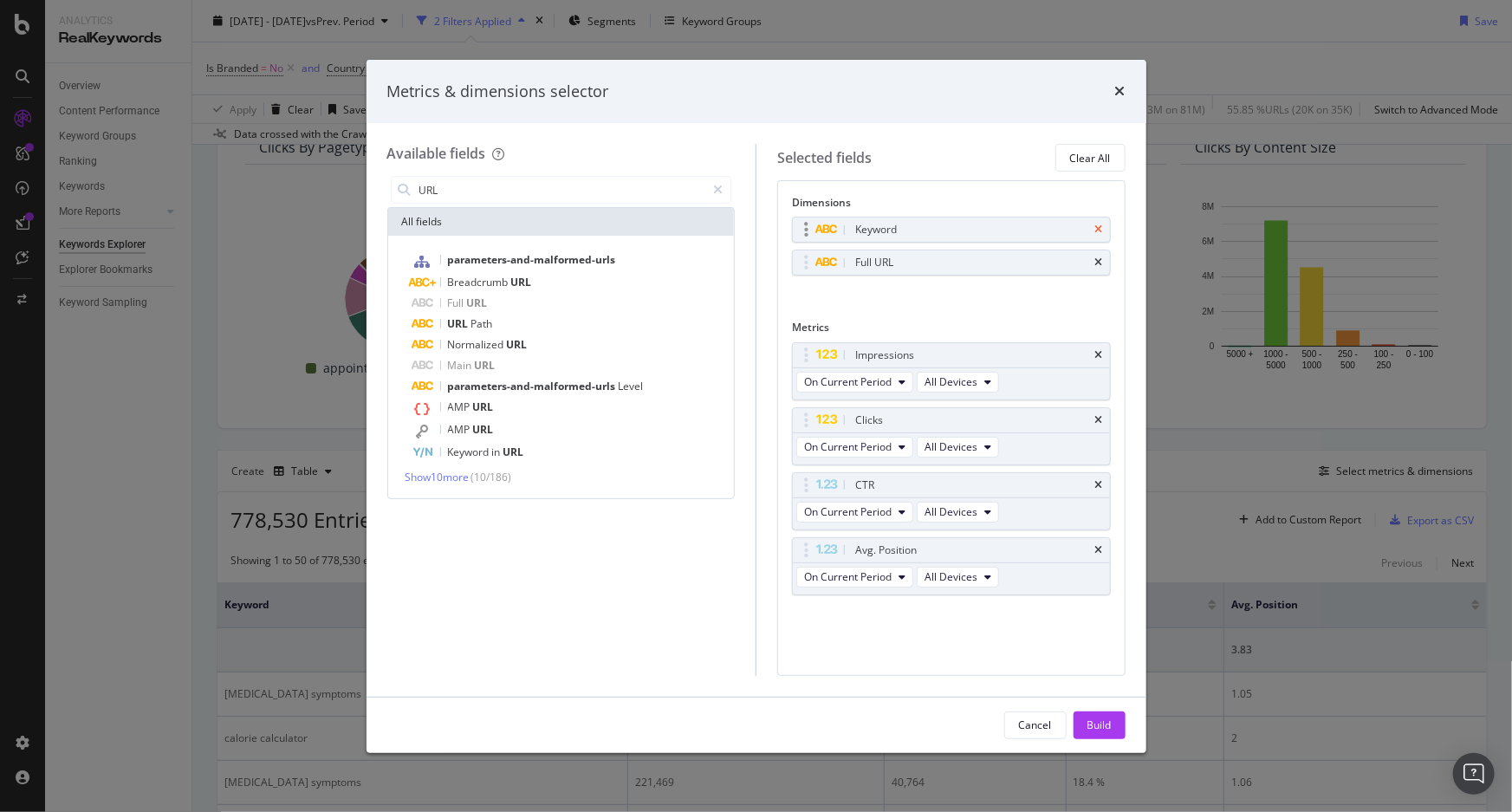
click at [1098, 230] on icon "times" at bounding box center [1099, 230] width 8 height 11
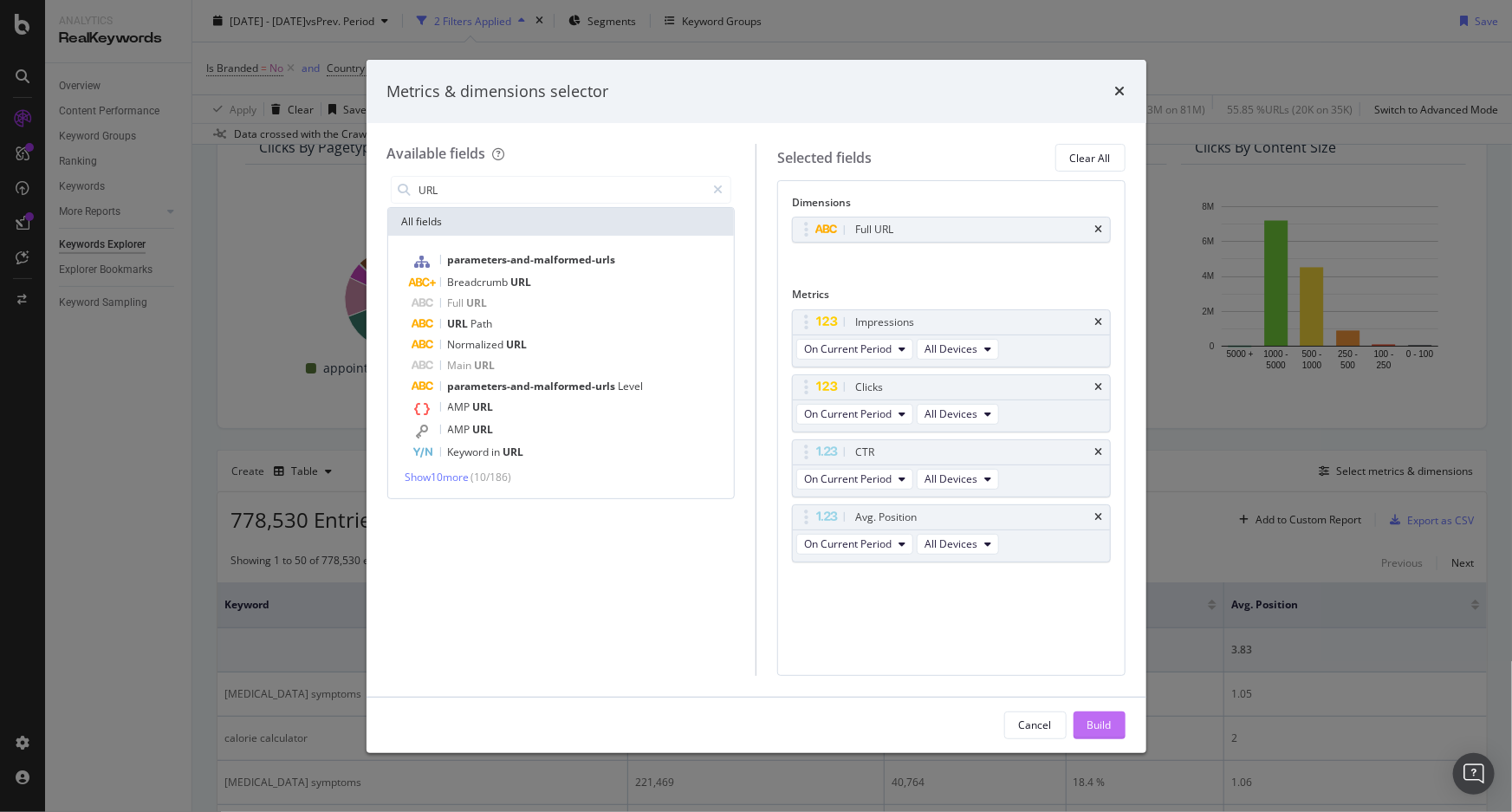
click at [1098, 723] on div "Build" at bounding box center [1100, 725] width 25 height 15
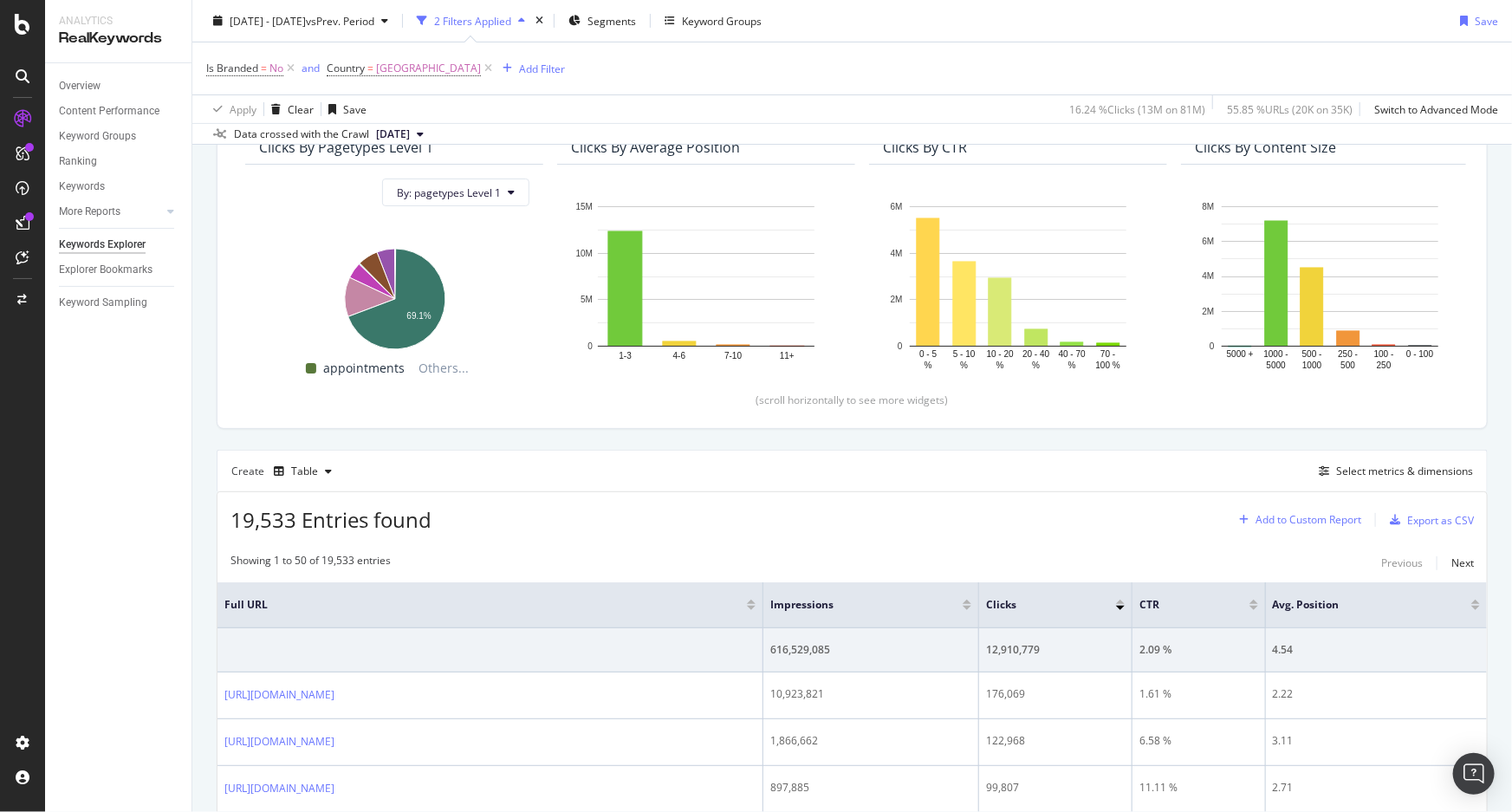
click at [1289, 519] on div "Add to Custom Report" at bounding box center [1309, 520] width 106 height 11
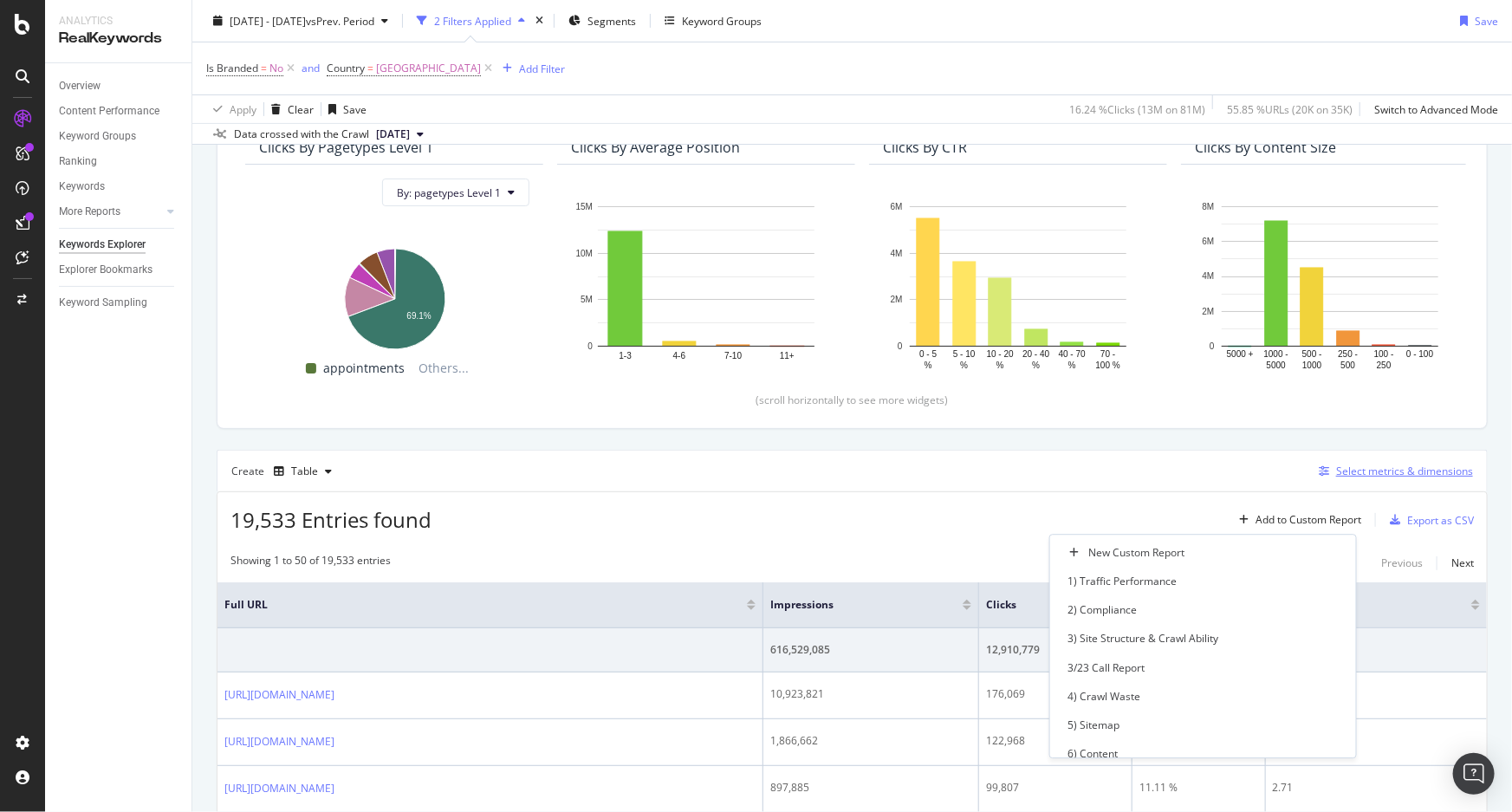
click at [1346, 471] on div "Select metrics & dimensions" at bounding box center [1405, 471] width 136 height 15
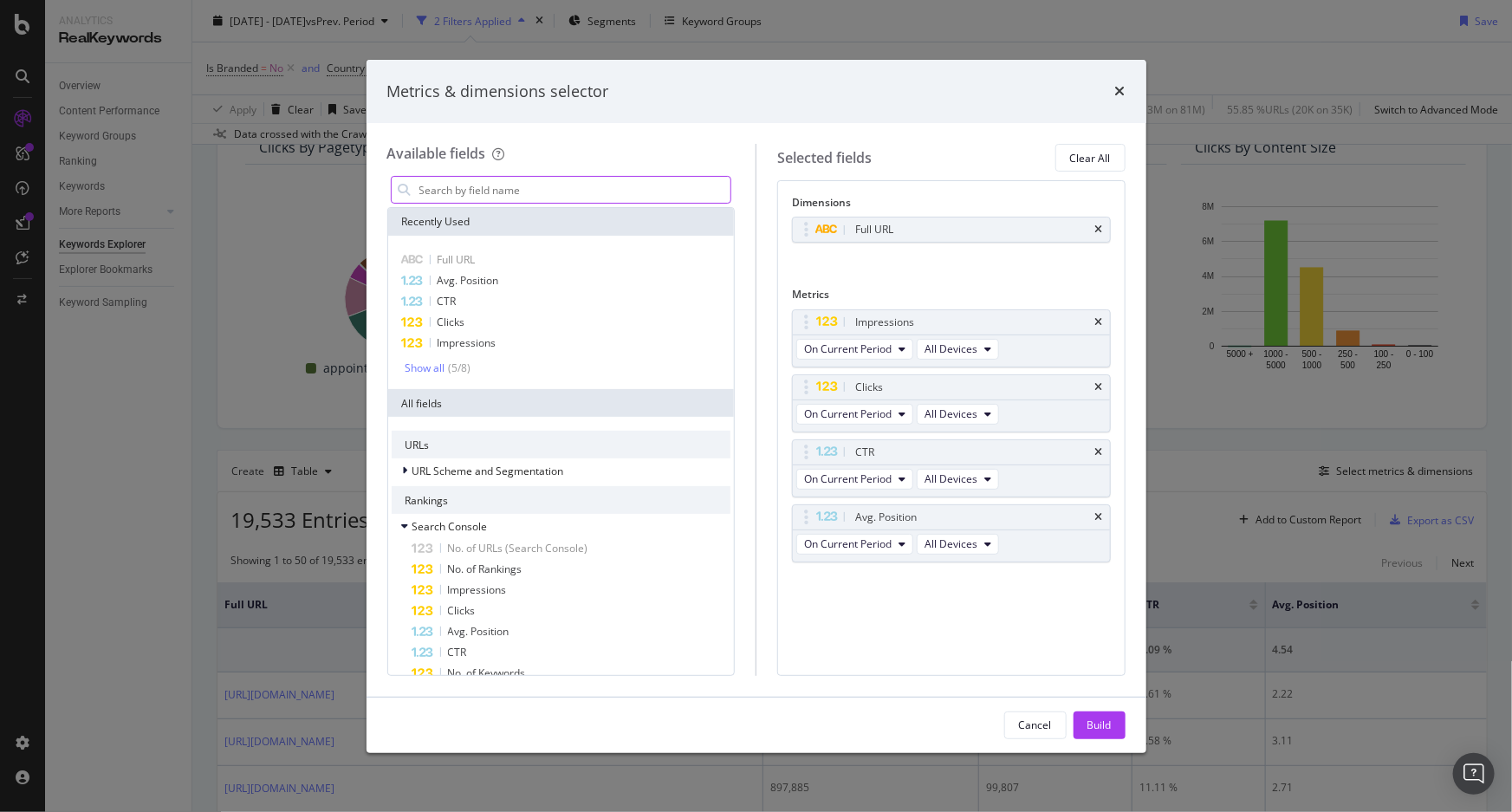
click at [474, 191] on input "modal" at bounding box center [574, 190] width 313 height 26
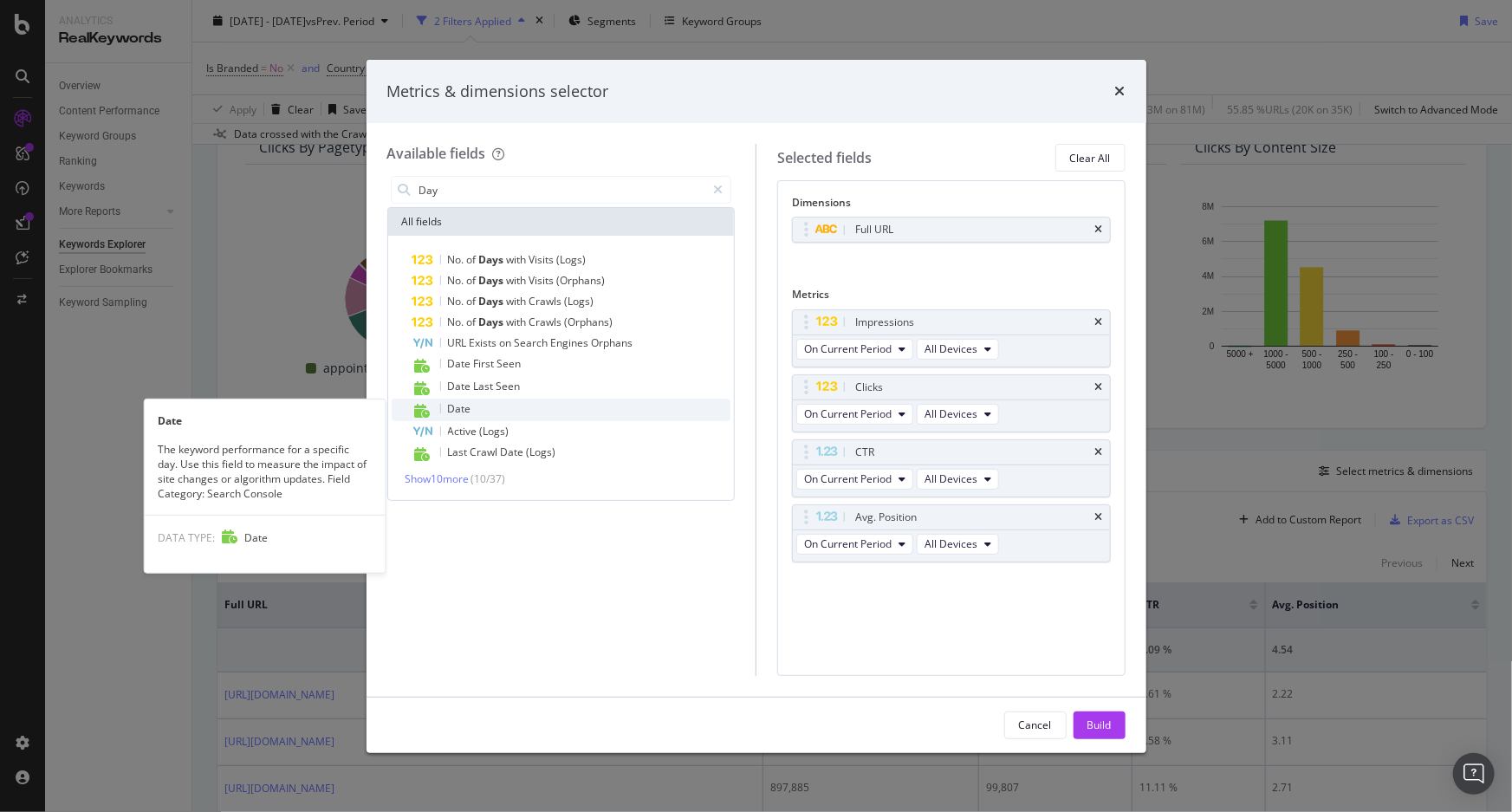
type input "Day"
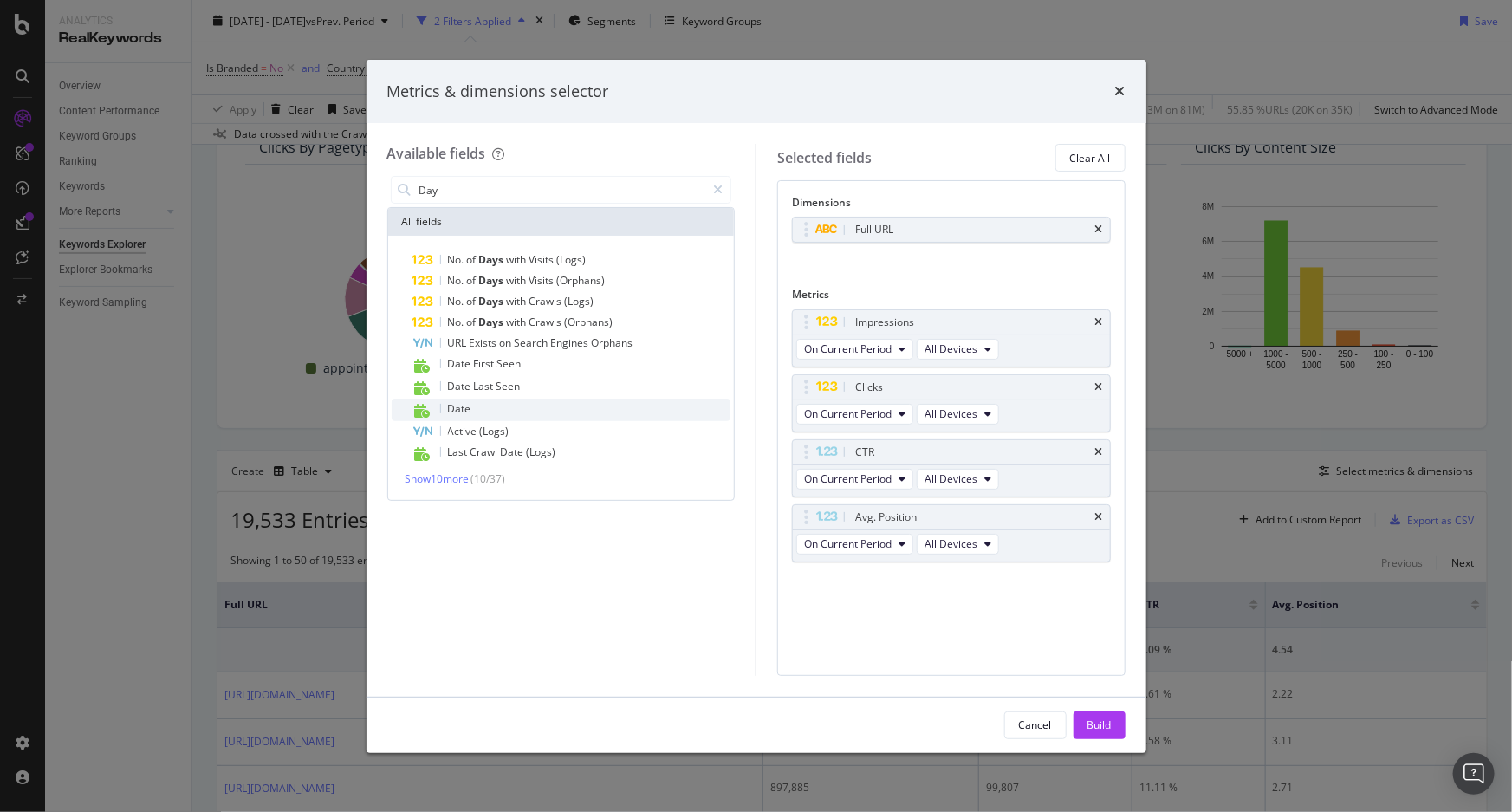
click at [465, 409] on span "Date" at bounding box center [460, 409] width 24 height 15
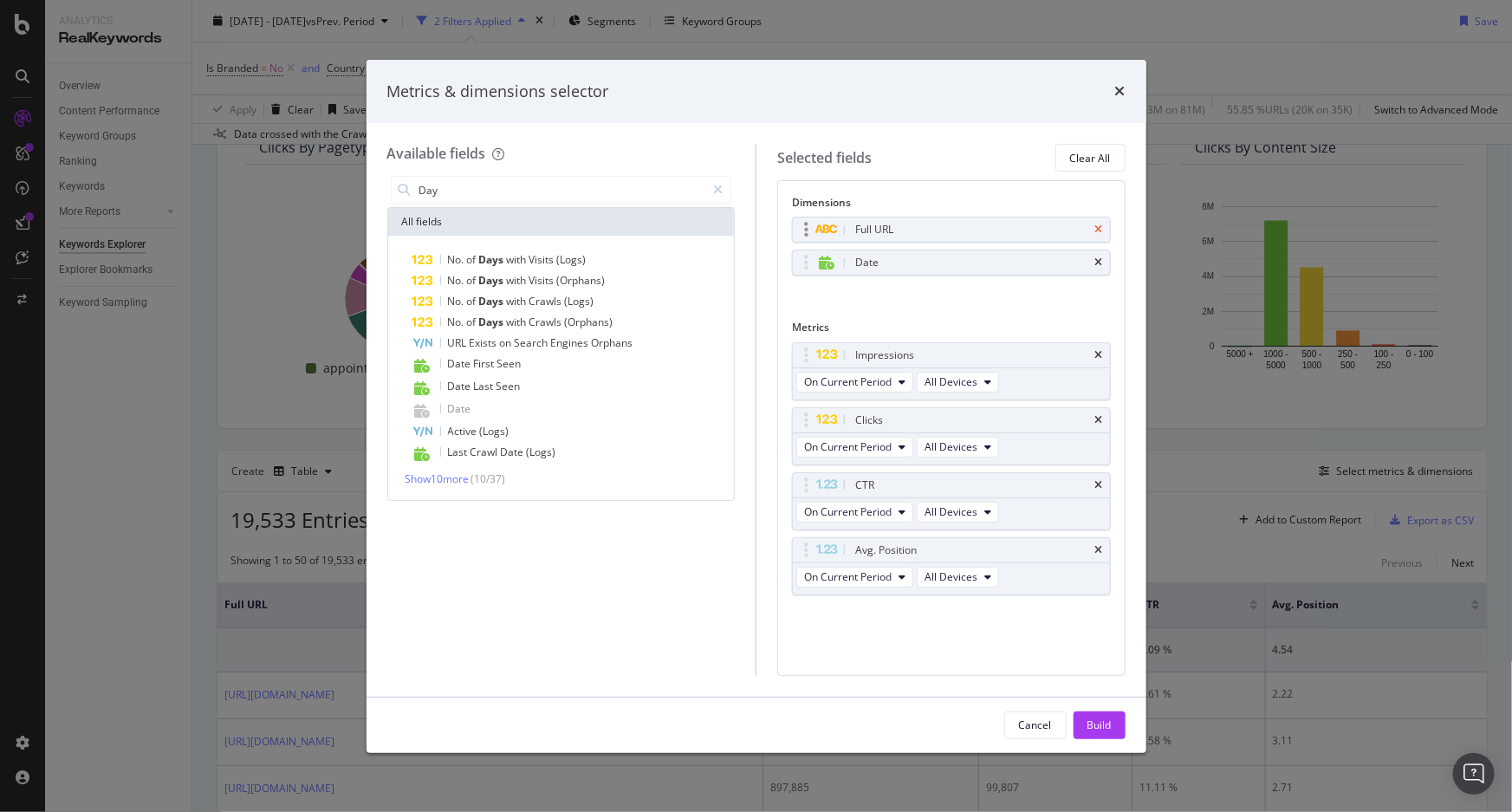
click at [1102, 227] on icon "times" at bounding box center [1099, 230] width 8 height 11
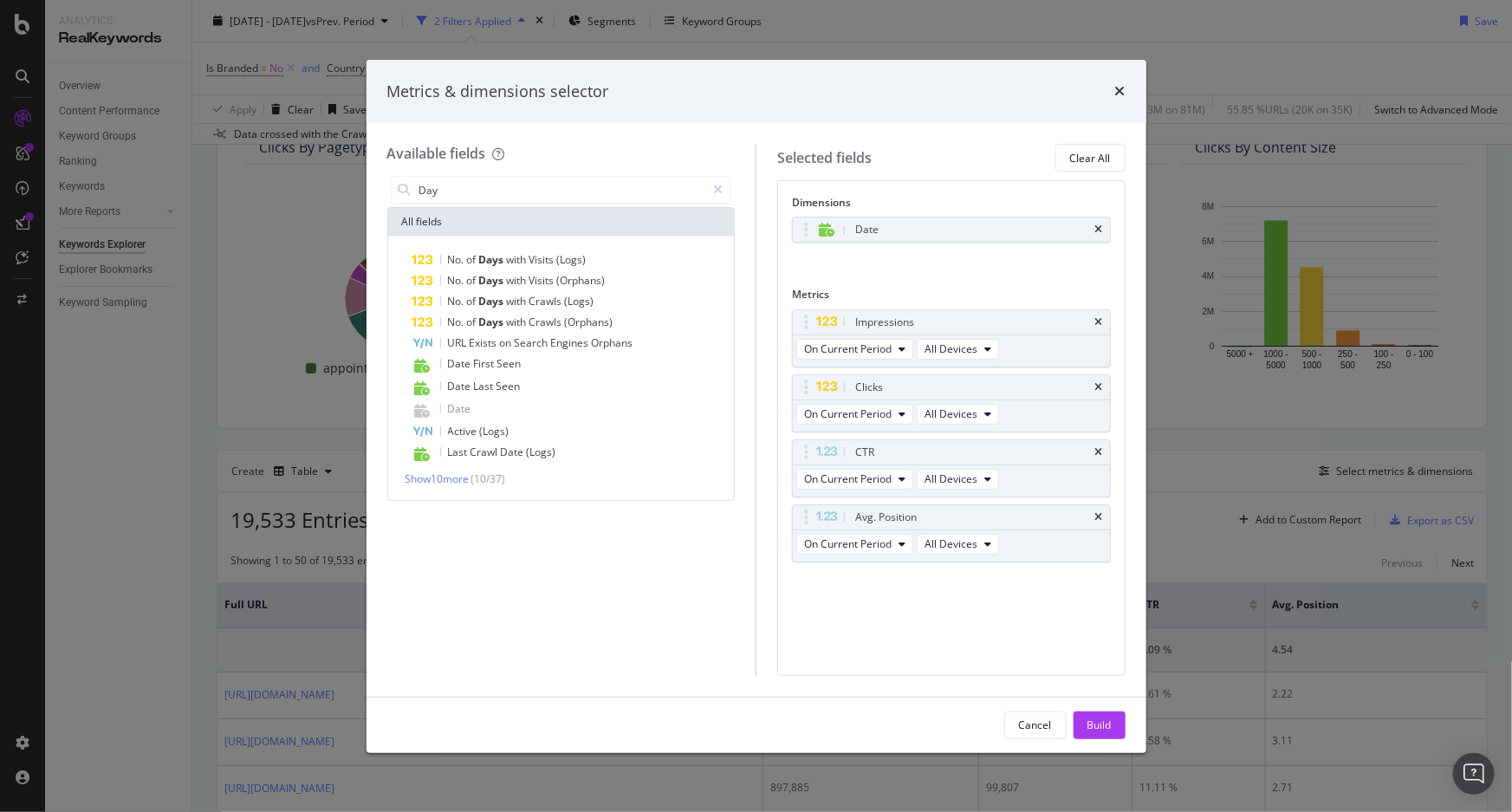
drag, startPoint x: 1103, startPoint y: 723, endPoint x: 1103, endPoint y: 670, distance: 53.0
click at [1102, 723] on div "Build" at bounding box center [1100, 725] width 25 height 15
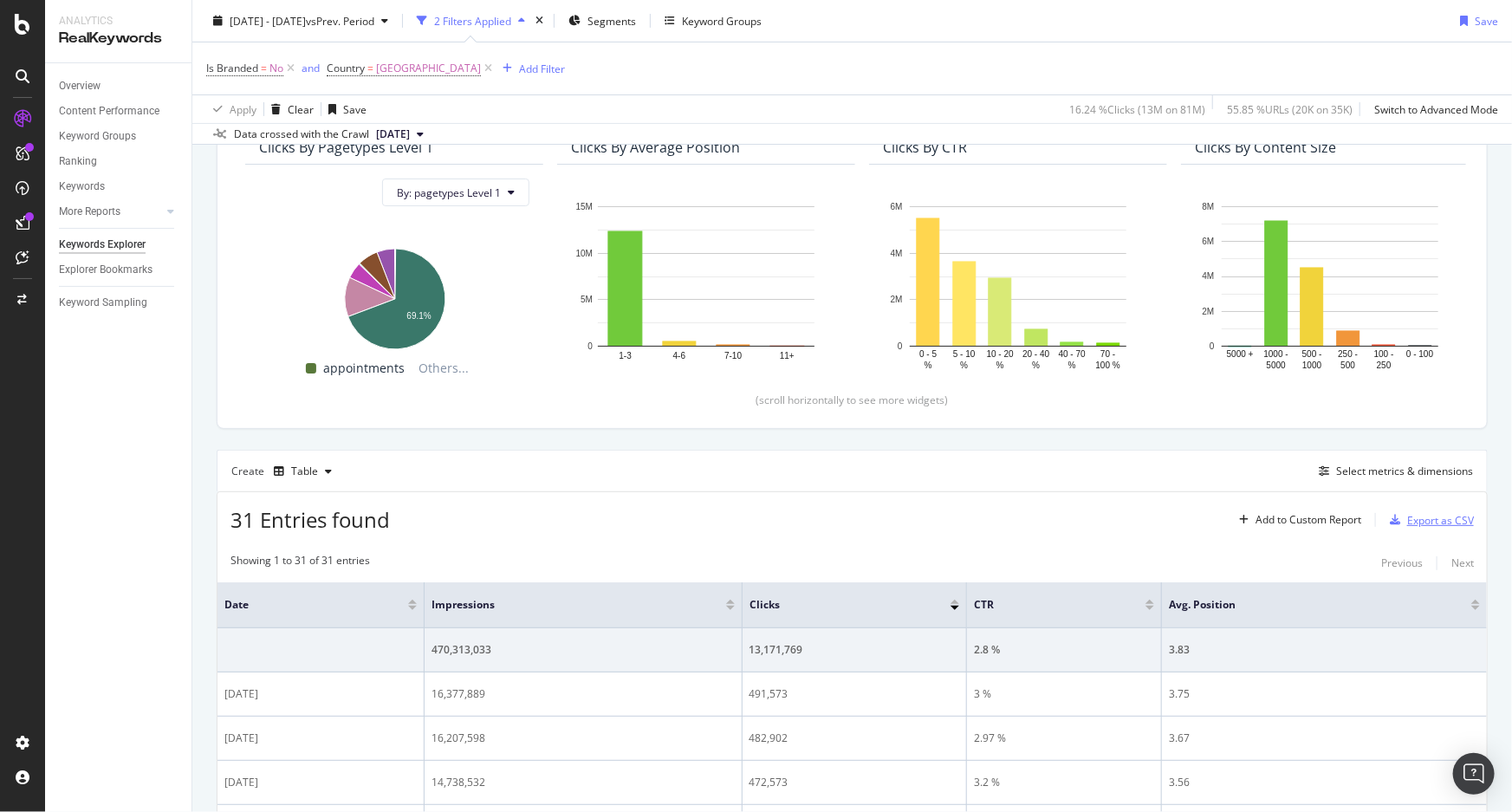
click at [1420, 518] on div "Export as CSV" at bounding box center [1441, 520] width 67 height 15
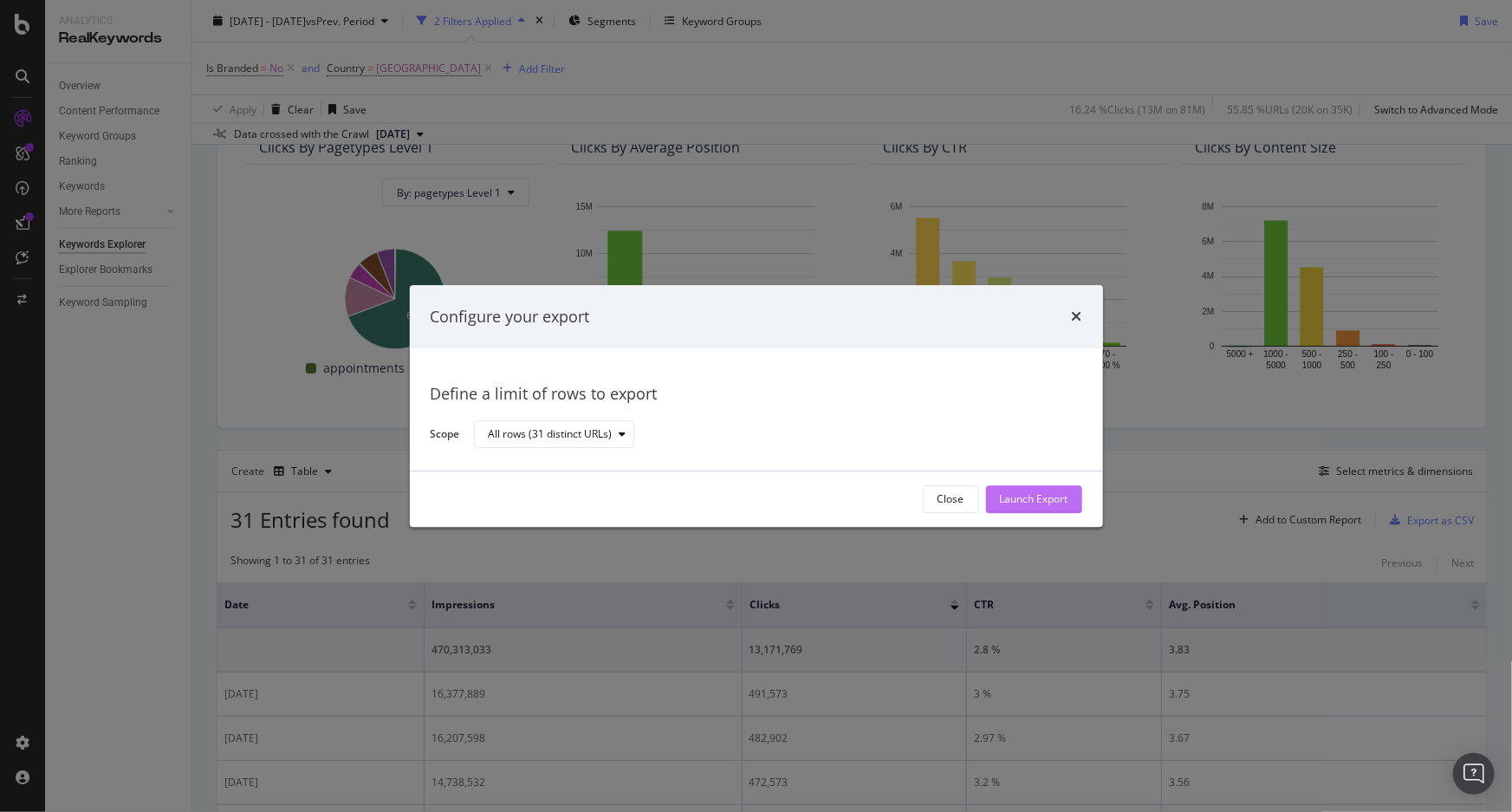
click at [1030, 489] on div "Launch Export" at bounding box center [1035, 499] width 69 height 26
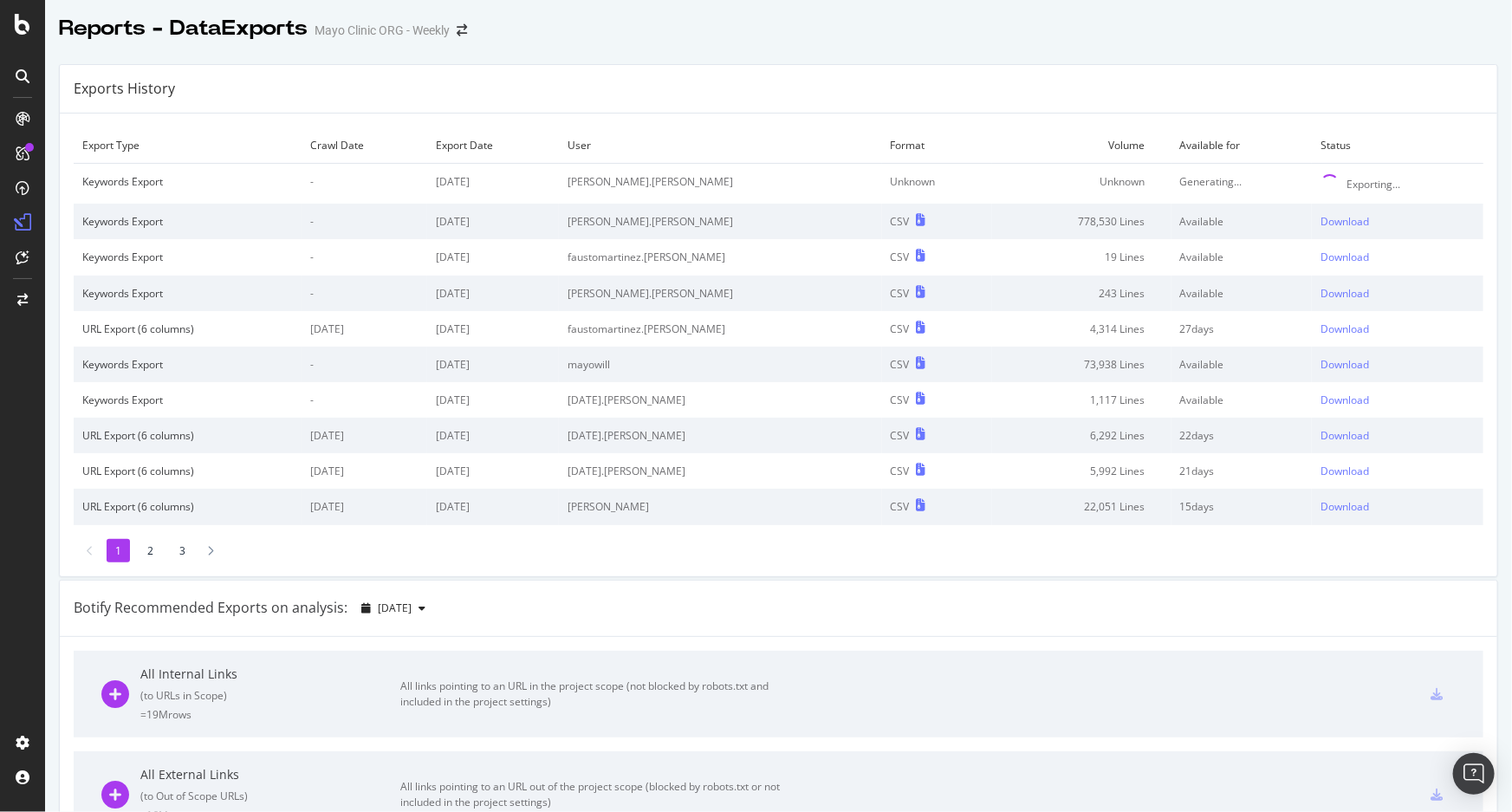
click at [1265, 188] on div "Generating..." at bounding box center [1242, 181] width 124 height 15
